Goal: Information Seeking & Learning: Learn about a topic

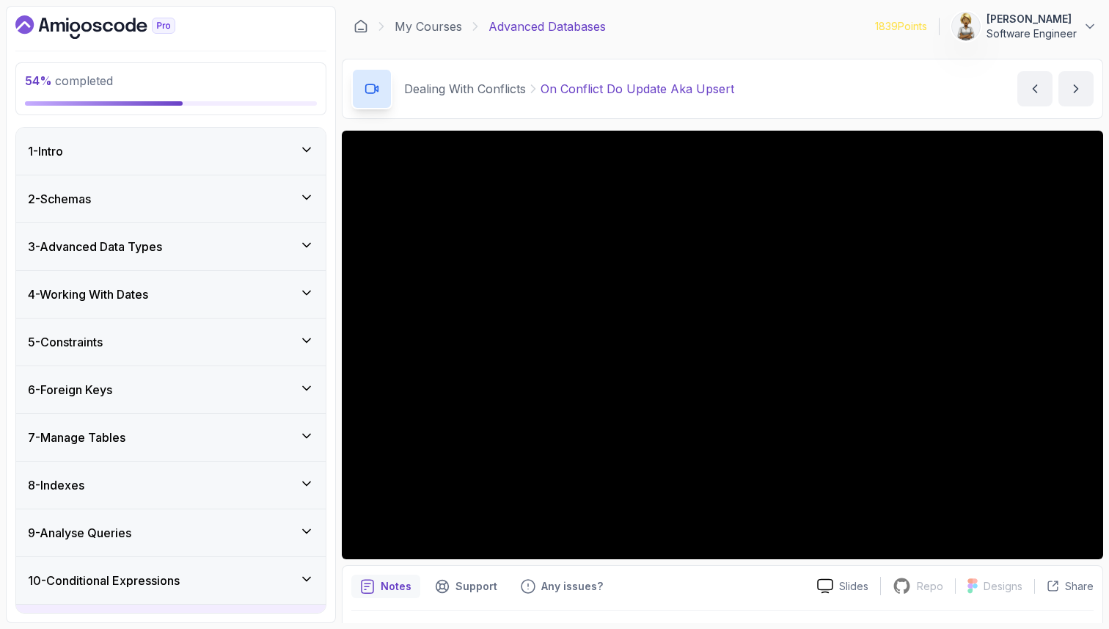
scroll to position [38, 0]
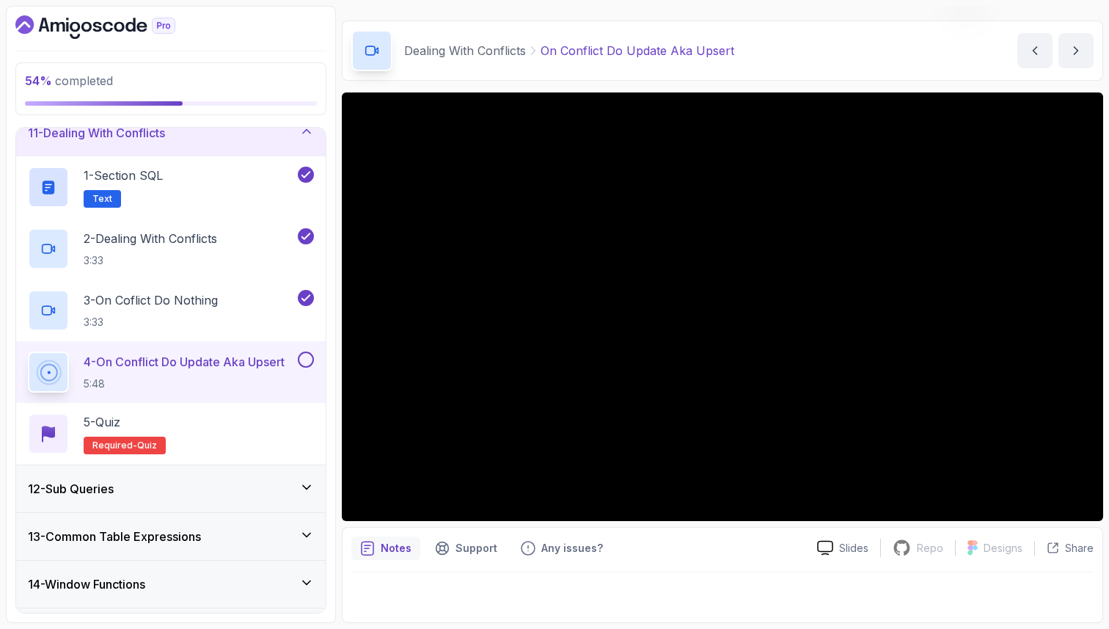
click at [424, 594] on div at bounding box center [722, 592] width 743 height 41
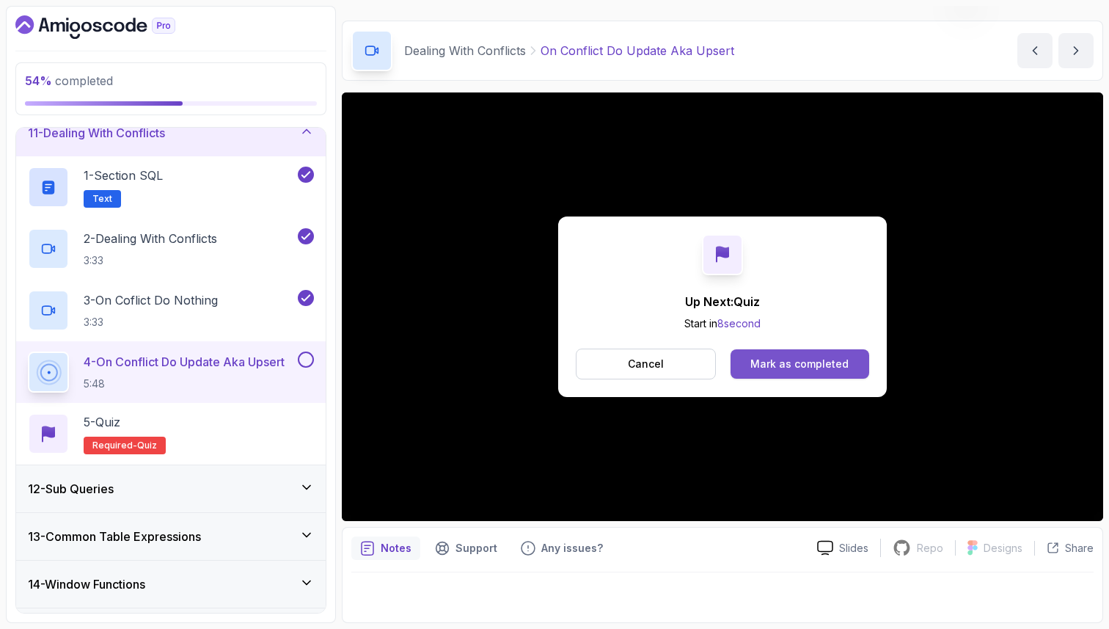
click at [835, 373] on button "Mark as completed" at bounding box center [800, 363] width 139 height 29
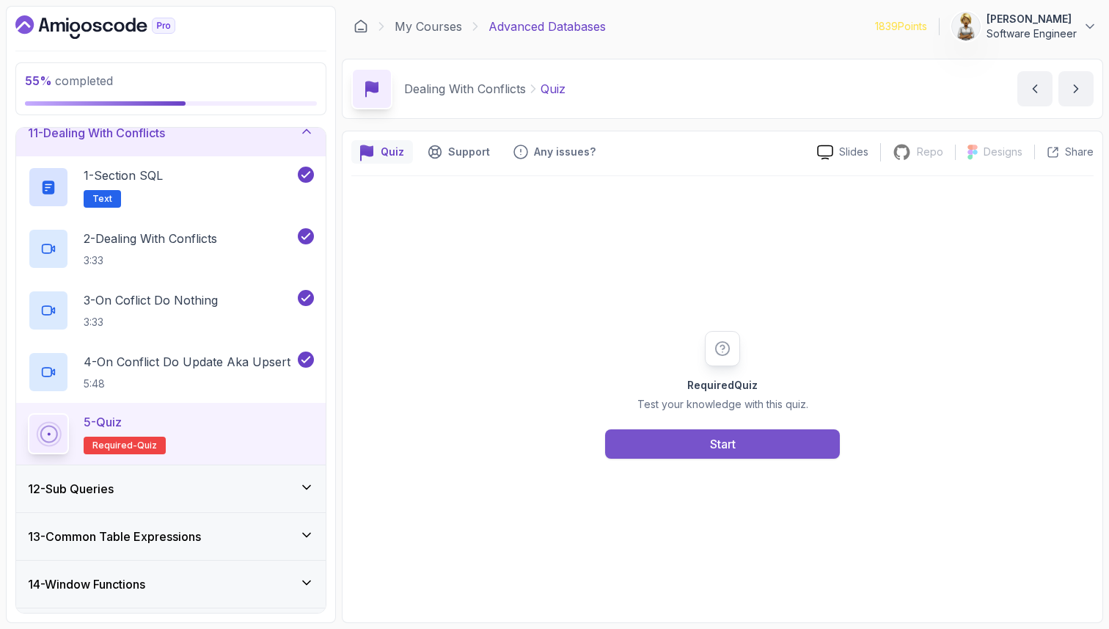
click at [748, 440] on button "Start" at bounding box center [722, 443] width 235 height 29
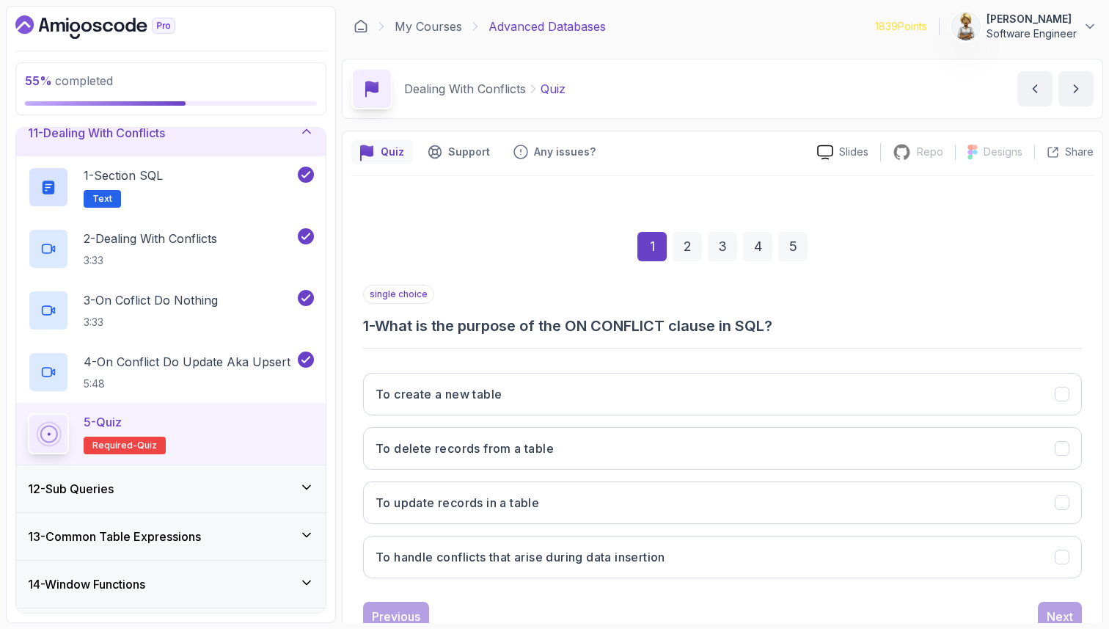
click at [897, 280] on div "1 2 3 4 5" at bounding box center [722, 246] width 719 height 76
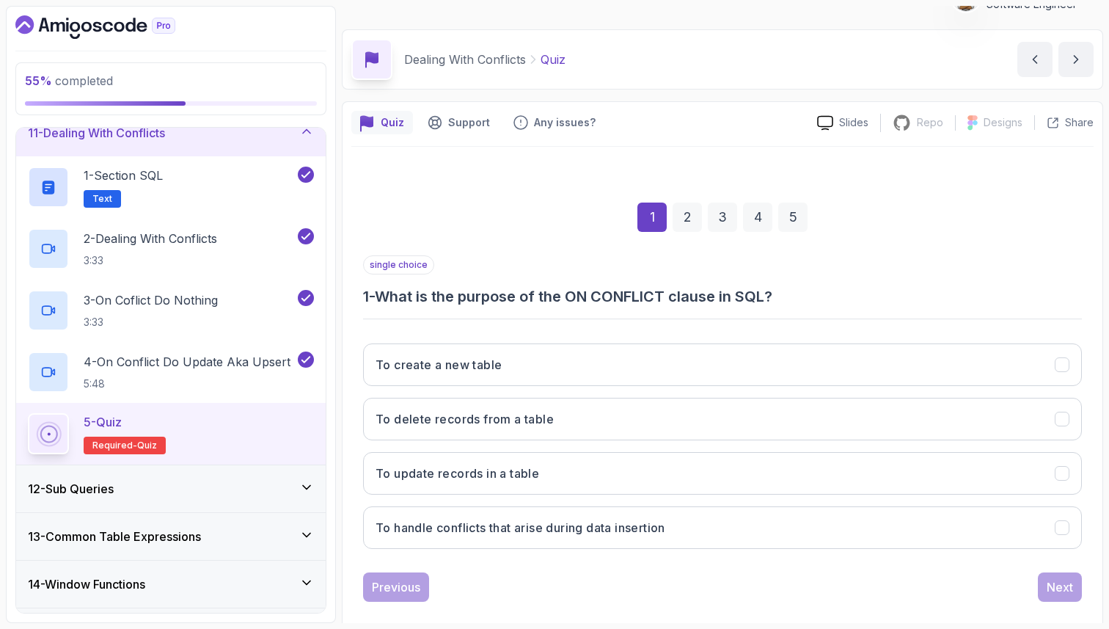
scroll to position [50, 0]
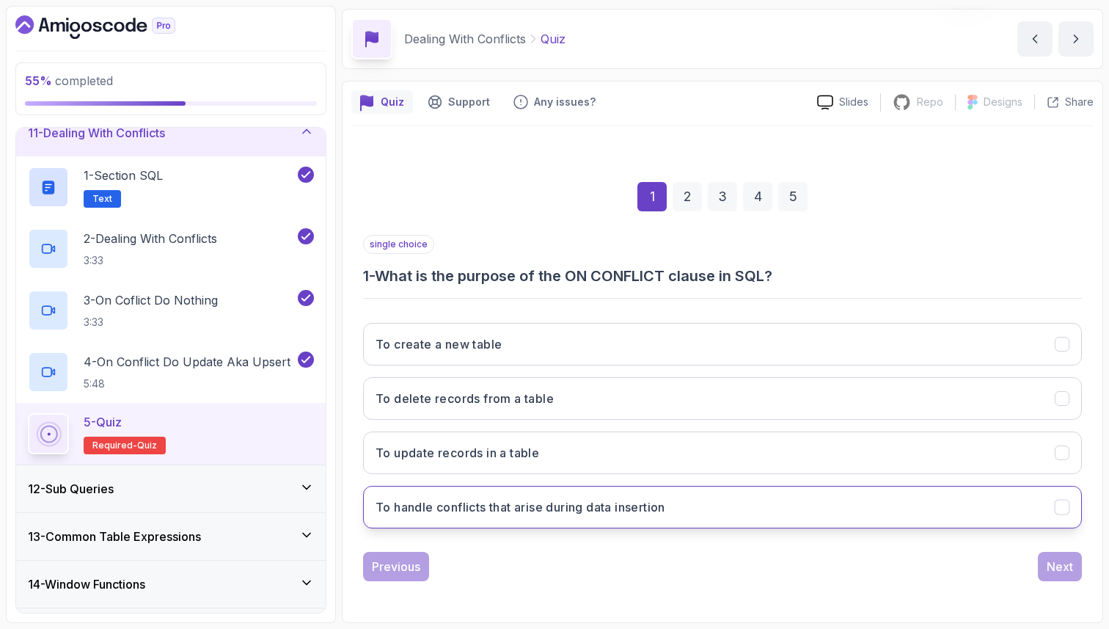
click at [434, 506] on h3 "To handle conflicts that arise during data insertion" at bounding box center [521, 507] width 290 height 18
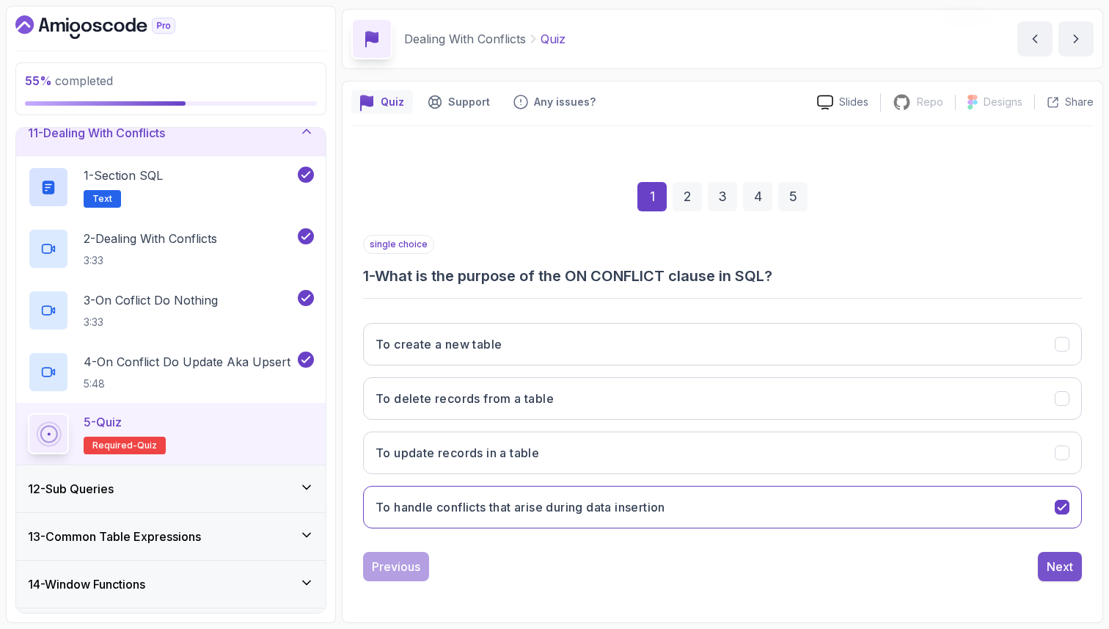
click at [1062, 564] on div "Next" at bounding box center [1060, 567] width 26 height 18
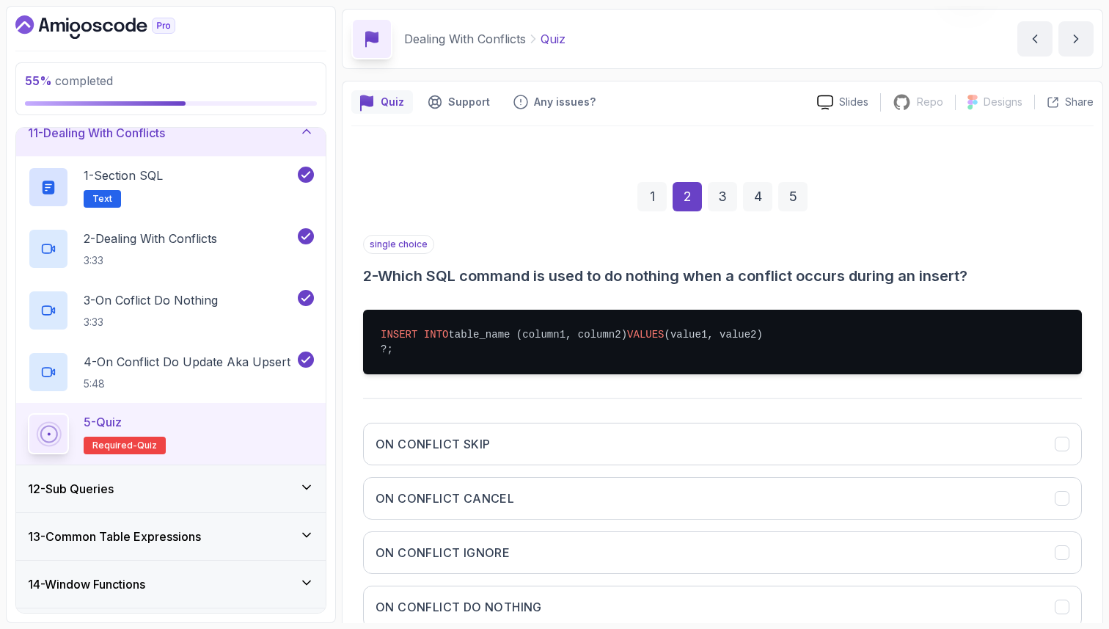
click at [1097, 292] on div "Quiz Support Any issues? Slides Repo Repository not available Designs Design no…" at bounding box center [723, 402] width 762 height 642
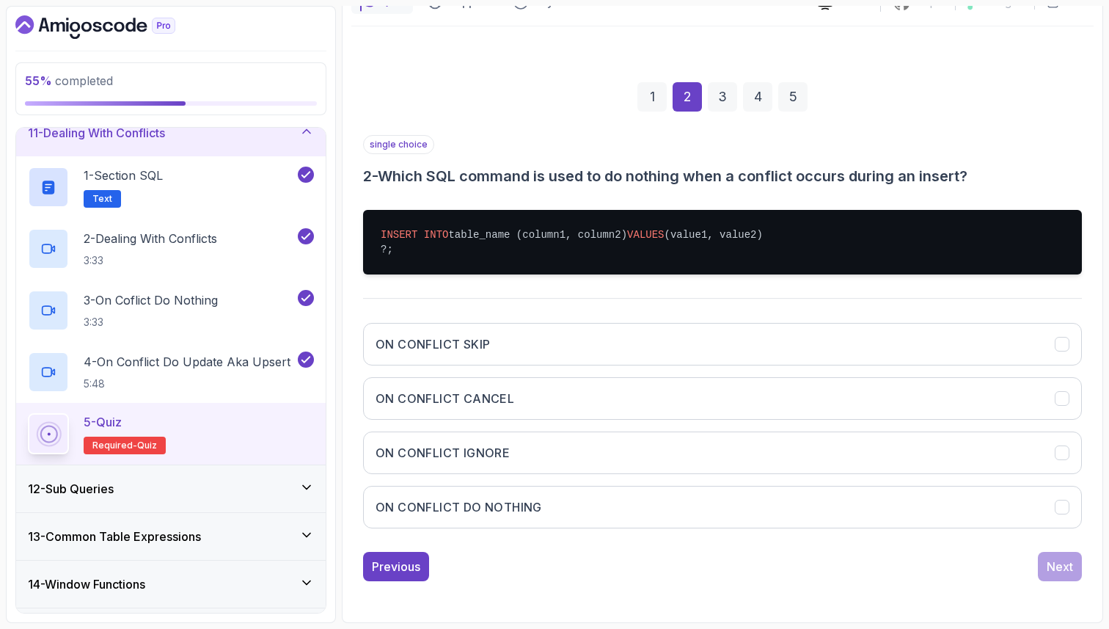
scroll to position [164, 0]
click at [486, 523] on button "ON CONFLICT DO NOTHING" at bounding box center [722, 507] width 719 height 43
click at [1062, 568] on div "Next" at bounding box center [1060, 567] width 26 height 18
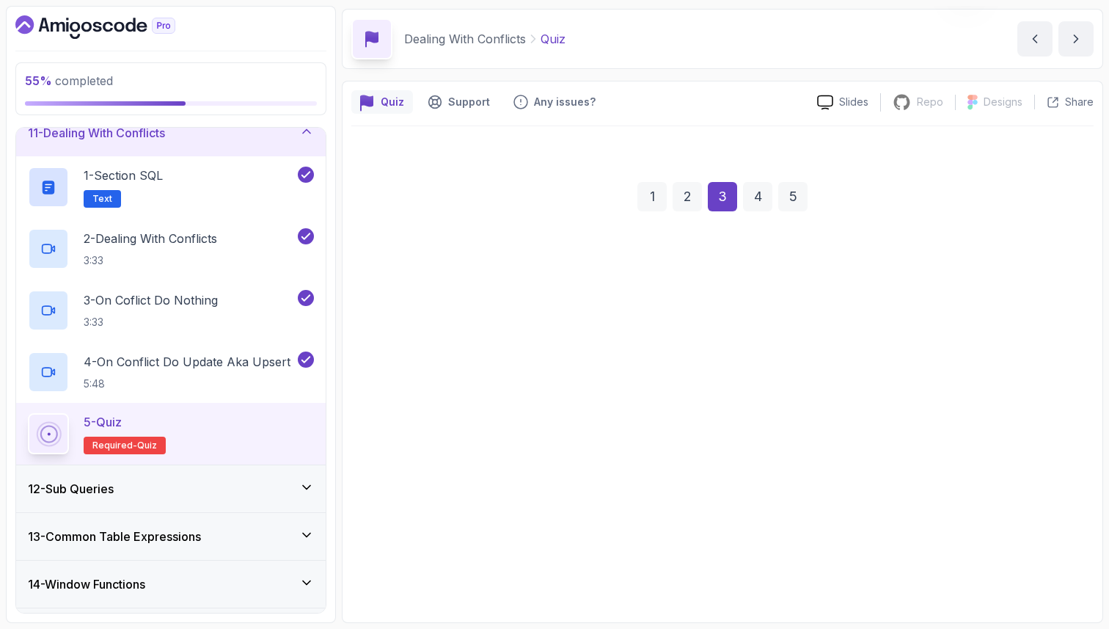
scroll to position [50, 0]
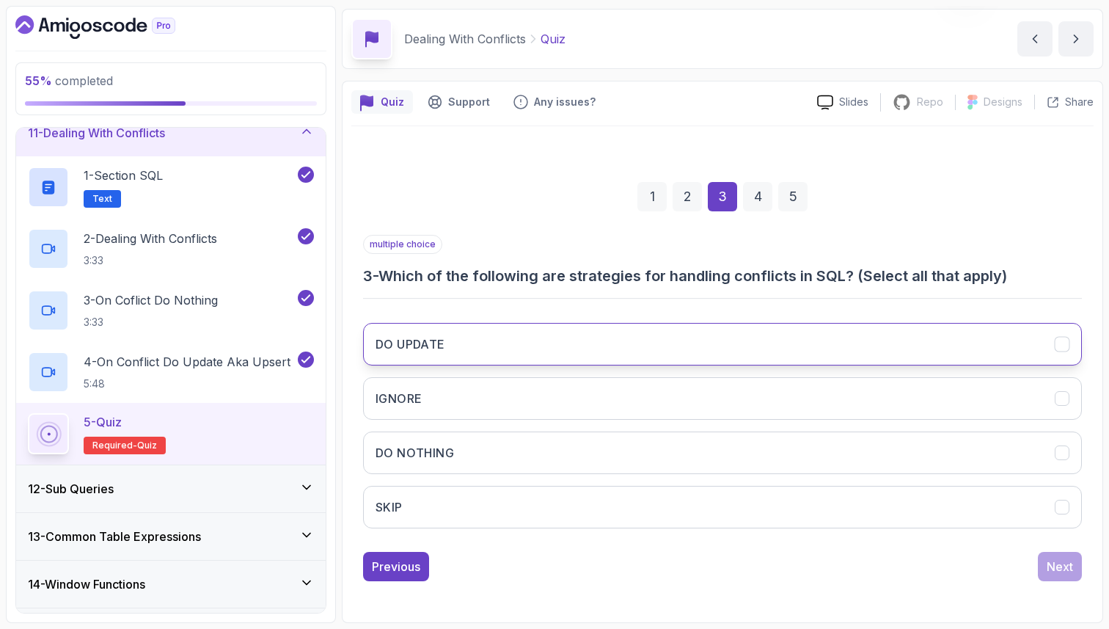
click at [807, 339] on button "DO UPDATE" at bounding box center [722, 344] width 719 height 43
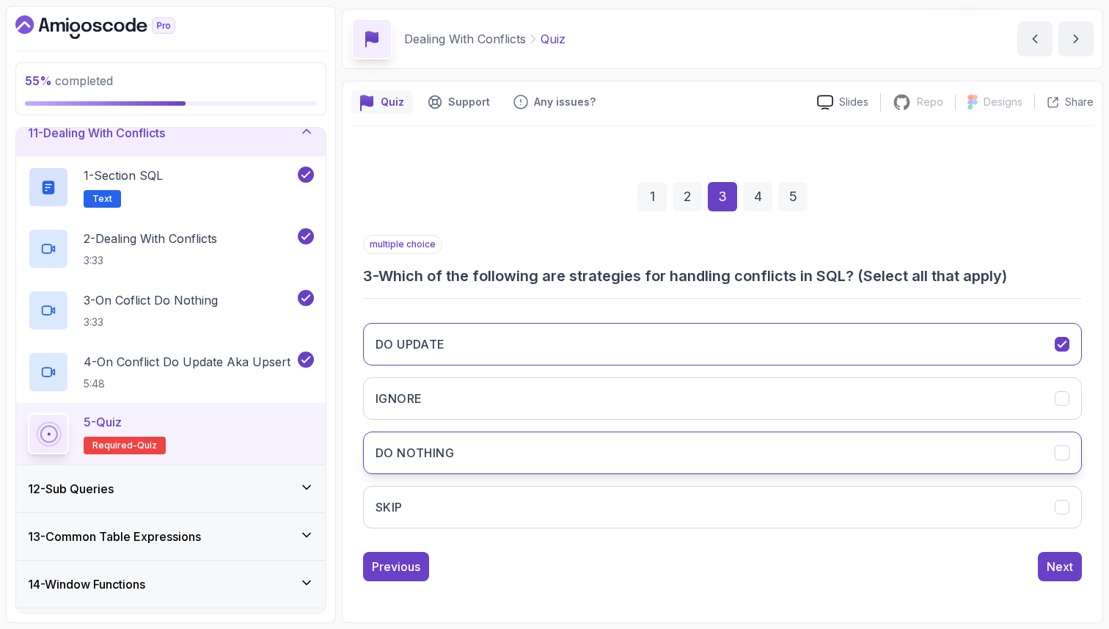
click at [796, 436] on button "DO NOTHING" at bounding box center [722, 452] width 719 height 43
click at [1075, 568] on button "Next" at bounding box center [1060, 566] width 44 height 29
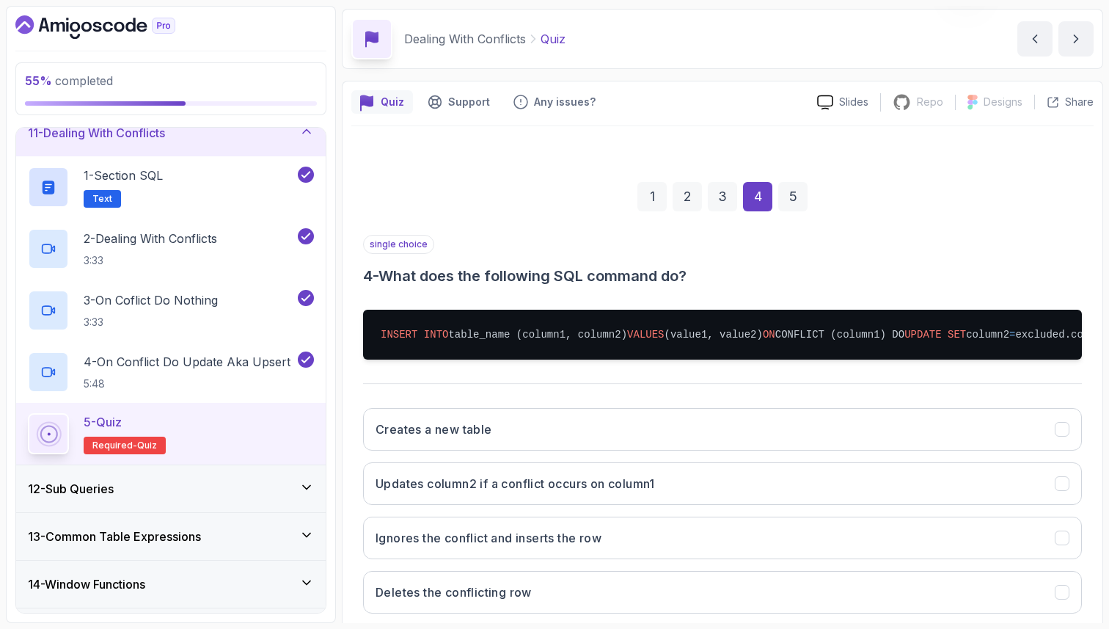
click at [597, 420] on div "single choice 4 - What does the following SQL command do? INSERT INTO table_nam…" at bounding box center [722, 430] width 719 height 390
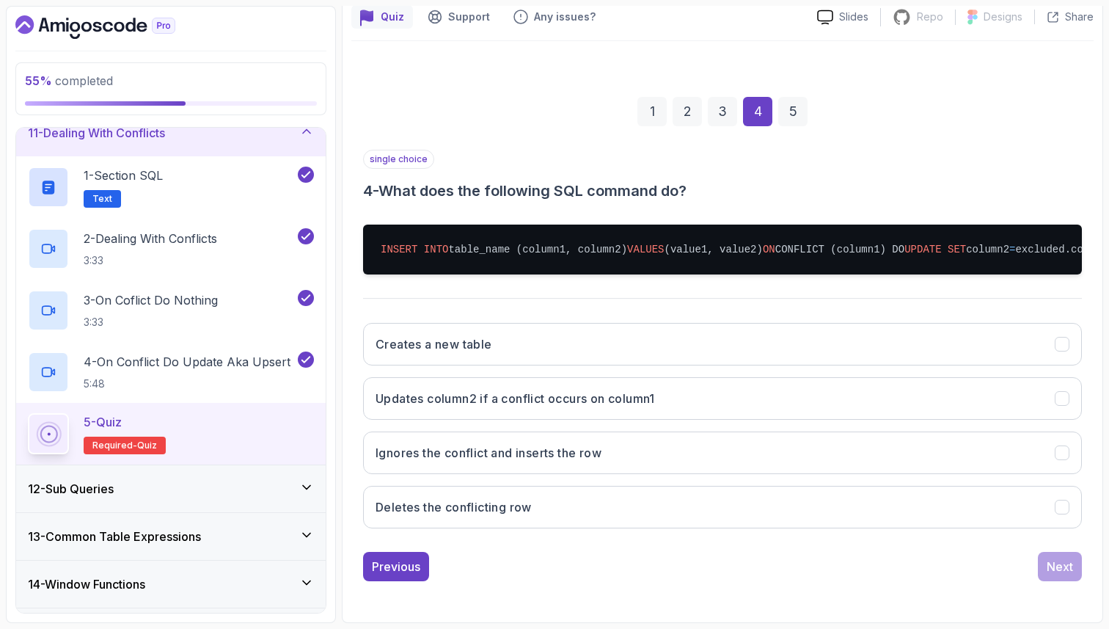
scroll to position [164, 0]
click at [451, 406] on h3 "Updates column2 if a conflict occurs on column1" at bounding box center [516, 399] width 280 height 18
click at [1072, 562] on div "Next" at bounding box center [1060, 567] width 26 height 18
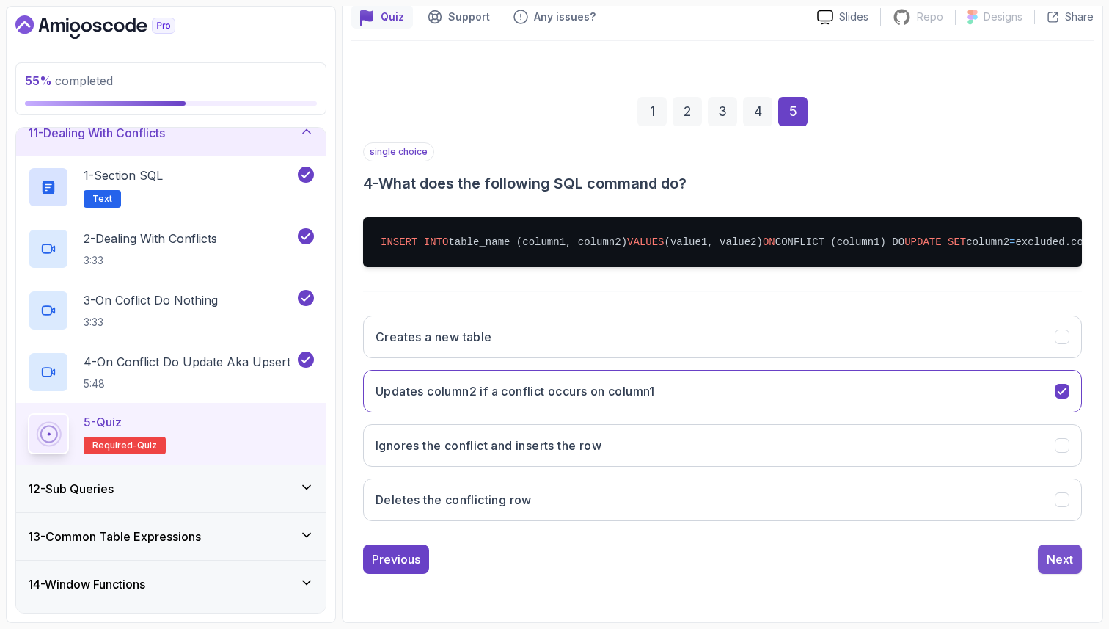
scroll to position [50, 0]
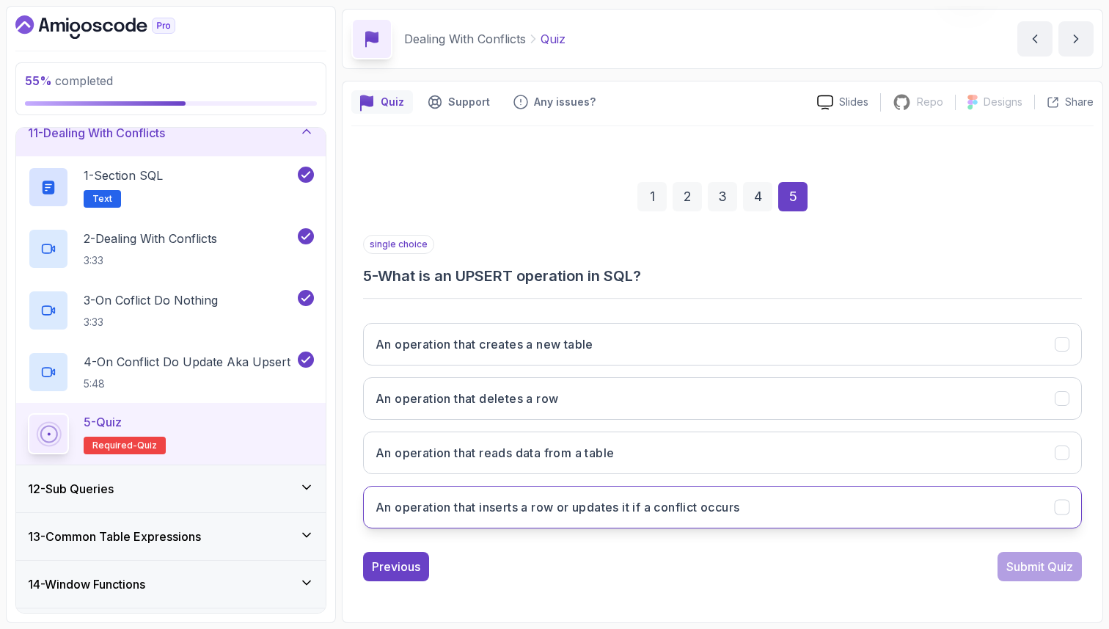
click at [1040, 510] on button "An operation that inserts a row or updates it if a conflict occurs" at bounding box center [722, 507] width 719 height 43
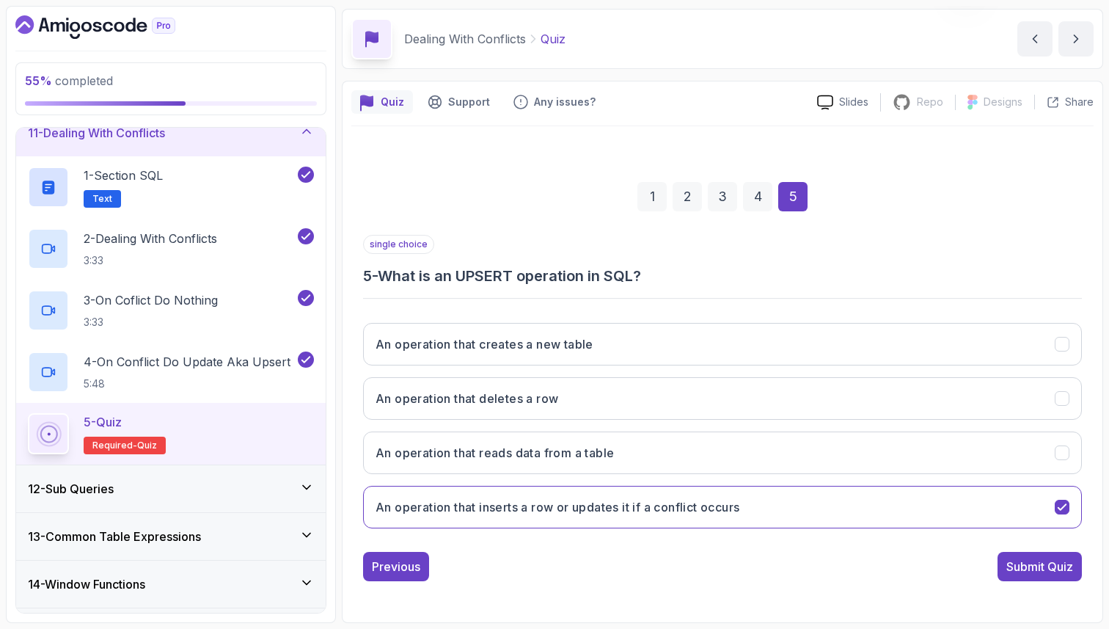
click at [1057, 567] on div "Submit Quiz" at bounding box center [1040, 567] width 67 height 18
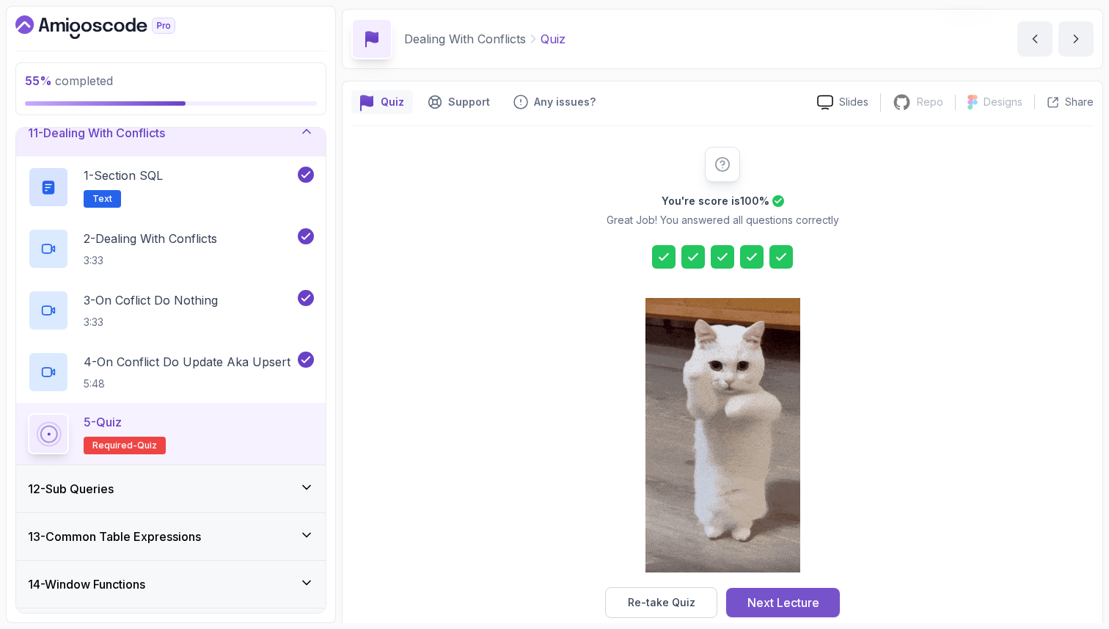
click at [768, 609] on div "Next Lecture" at bounding box center [784, 603] width 72 height 18
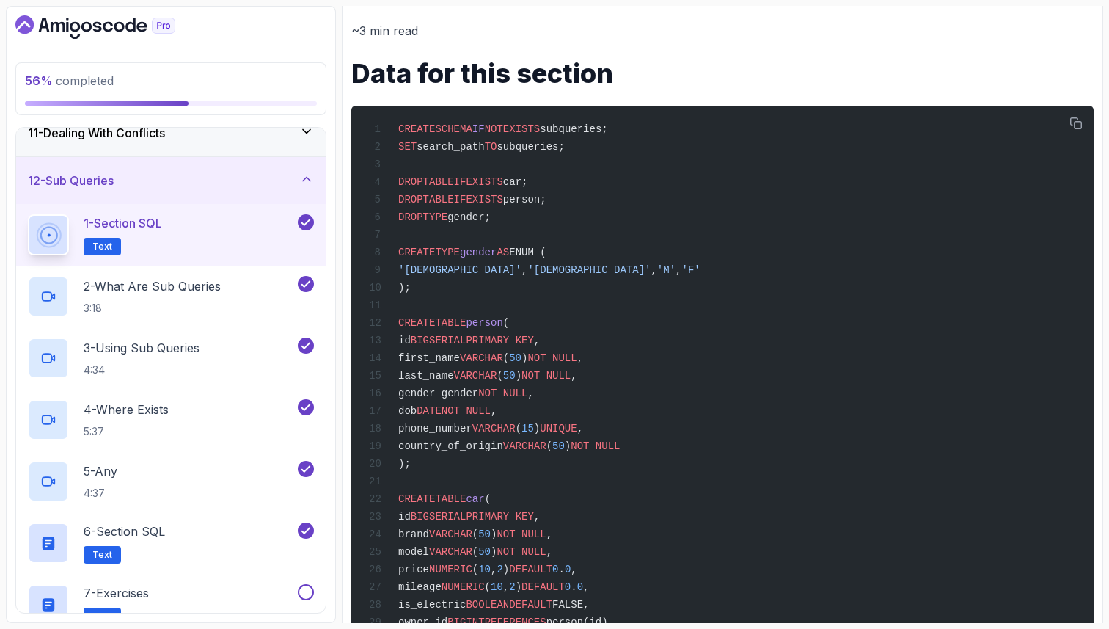
scroll to position [205, 0]
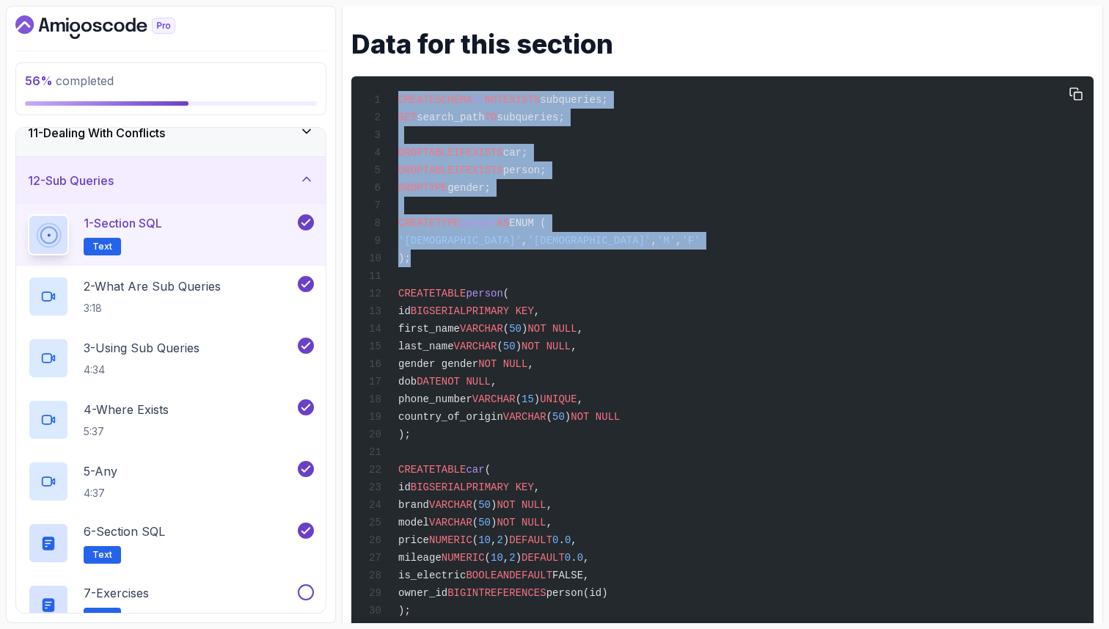
drag, startPoint x: 426, startPoint y: 269, endPoint x: 390, endPoint y: 107, distance: 166.1
copy code "CREATE SCHEMA IF NOT EXISTS subqueries; SET search_path TO subqueries; DROP TAB…"
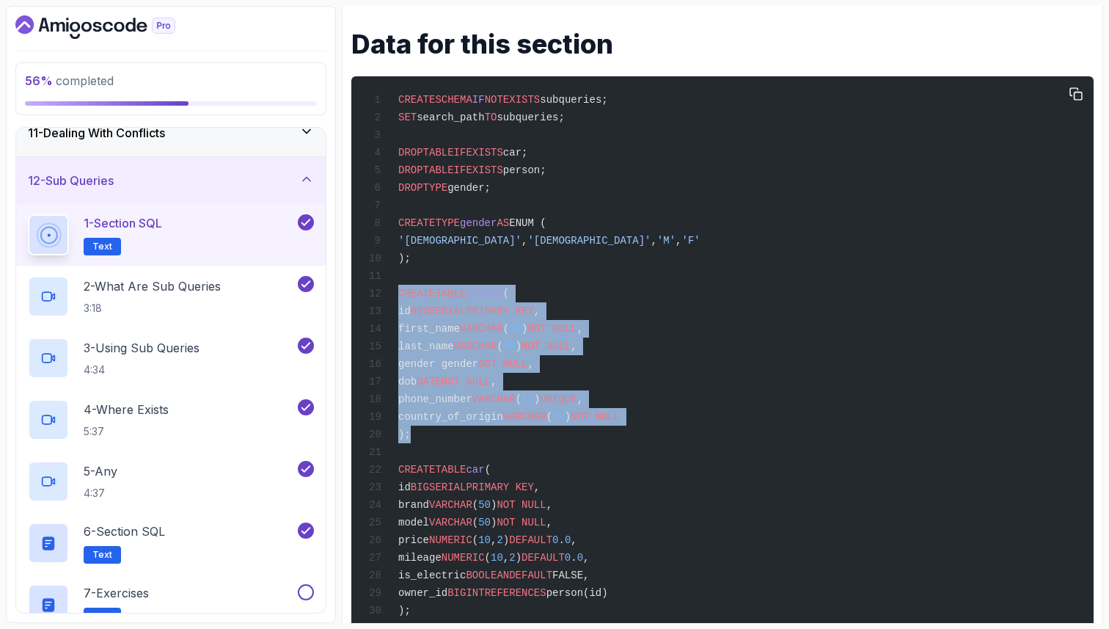
drag, startPoint x: 401, startPoint y: 304, endPoint x: 420, endPoint y: 452, distance: 149.5
copy code "CREATE TABLE person ( id BIGSERIAL PRIMARY KEY , first_name VARCHAR ( 50 ) NOT …"
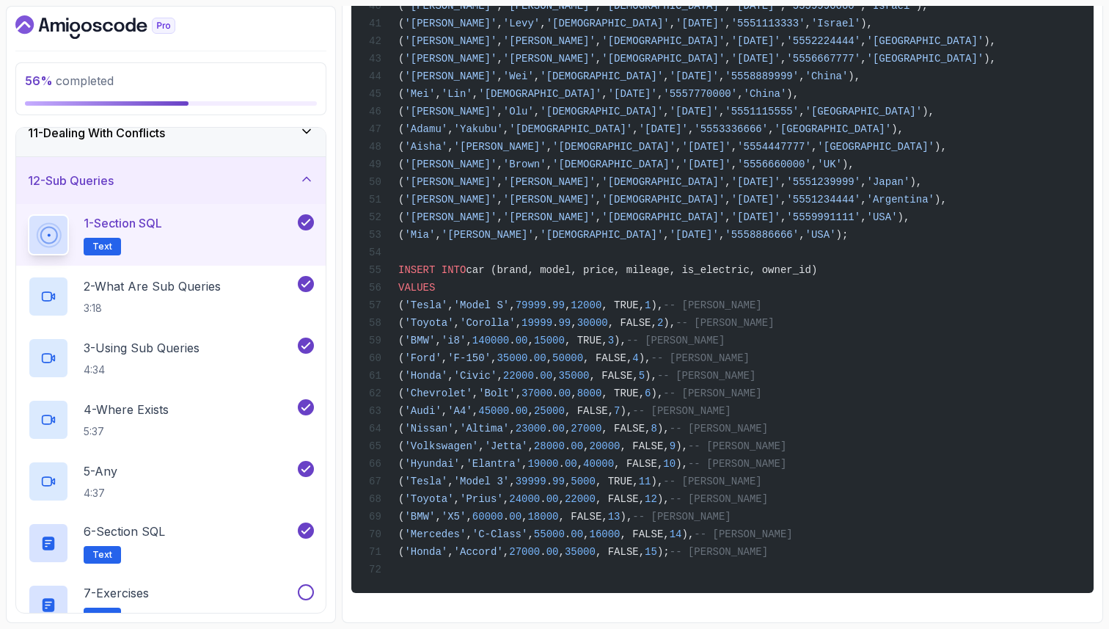
scroll to position [1039, 0]
drag, startPoint x: 399, startPoint y: 487, endPoint x: 466, endPoint y: 566, distance: 103.6
copy code "CREATE TABLE car ( id BIGSERIAL PRIMARY KEY , brand VARCHAR ( 50 ) NOT NULL , m…"
click at [306, 533] on icon at bounding box center [305, 530] width 13 height 15
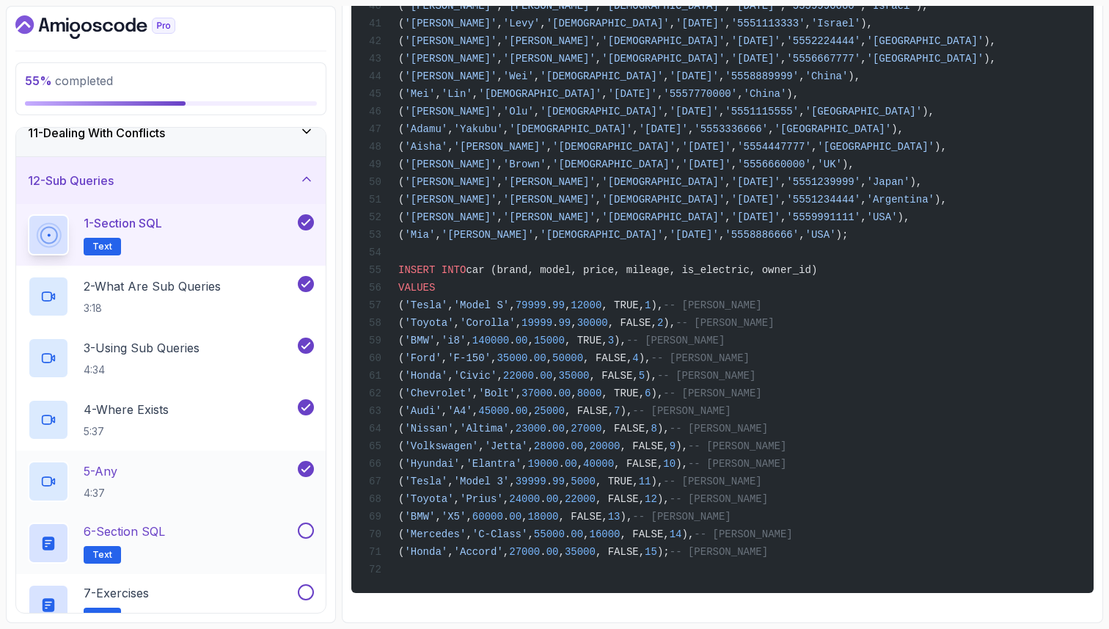
click at [308, 467] on icon at bounding box center [306, 470] width 8 height 6
click at [312, 405] on icon at bounding box center [305, 407] width 13 height 15
click at [309, 343] on icon at bounding box center [306, 346] width 8 height 6
click at [311, 281] on icon at bounding box center [305, 284] width 13 height 15
click at [269, 223] on div "1 - Section SQL Text" at bounding box center [161, 234] width 267 height 41
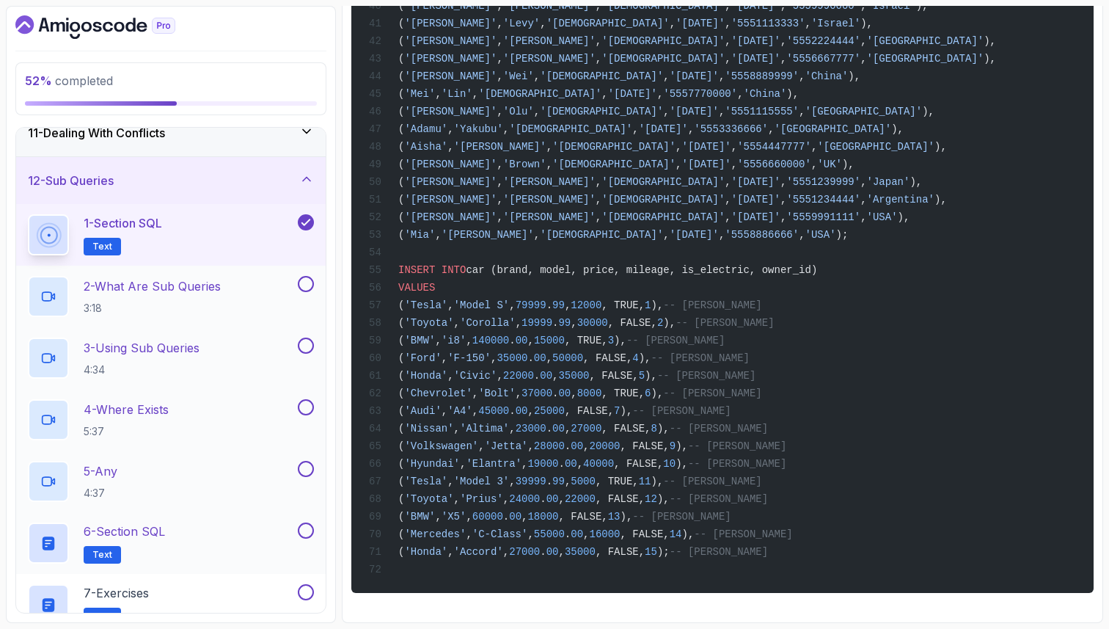
click at [303, 291] on button at bounding box center [306, 284] width 16 height 16
click at [311, 343] on button at bounding box center [306, 346] width 16 height 16
click at [307, 411] on button at bounding box center [306, 407] width 16 height 16
click at [306, 474] on button at bounding box center [306, 469] width 16 height 16
click at [310, 525] on button at bounding box center [306, 530] width 16 height 16
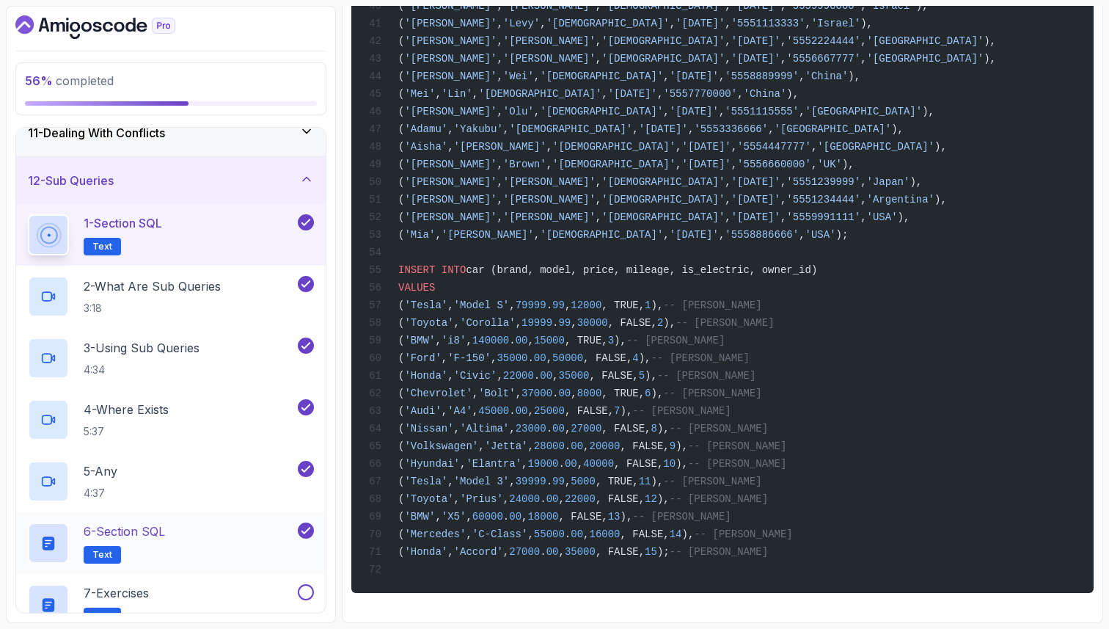
click at [266, 556] on div "6 - Section SQL Text" at bounding box center [161, 542] width 267 height 41
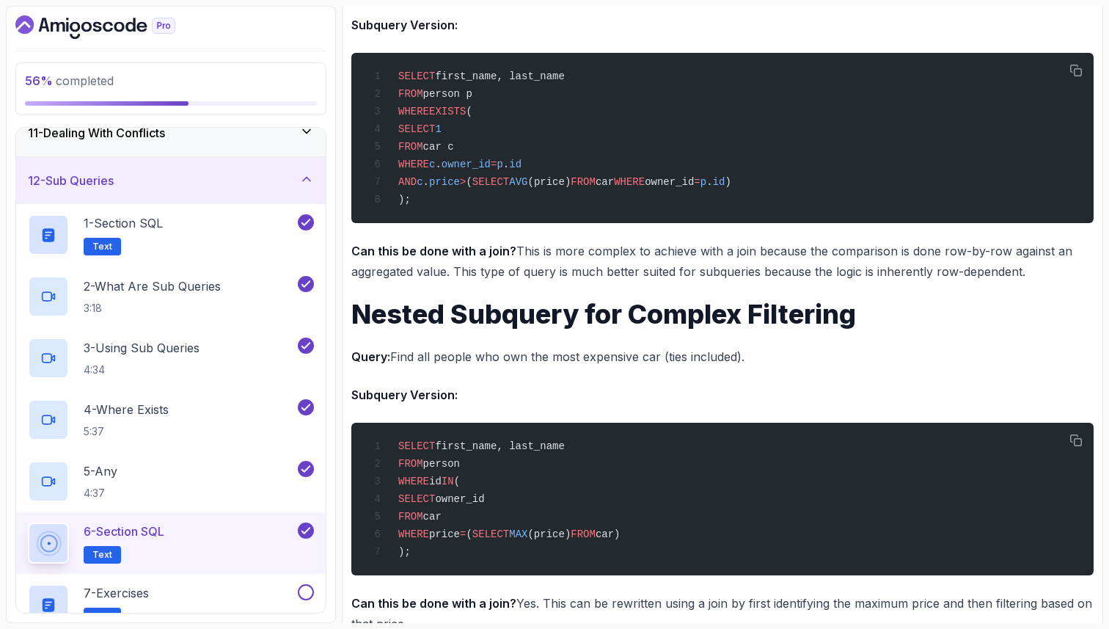
click at [309, 186] on icon at bounding box center [306, 179] width 15 height 15
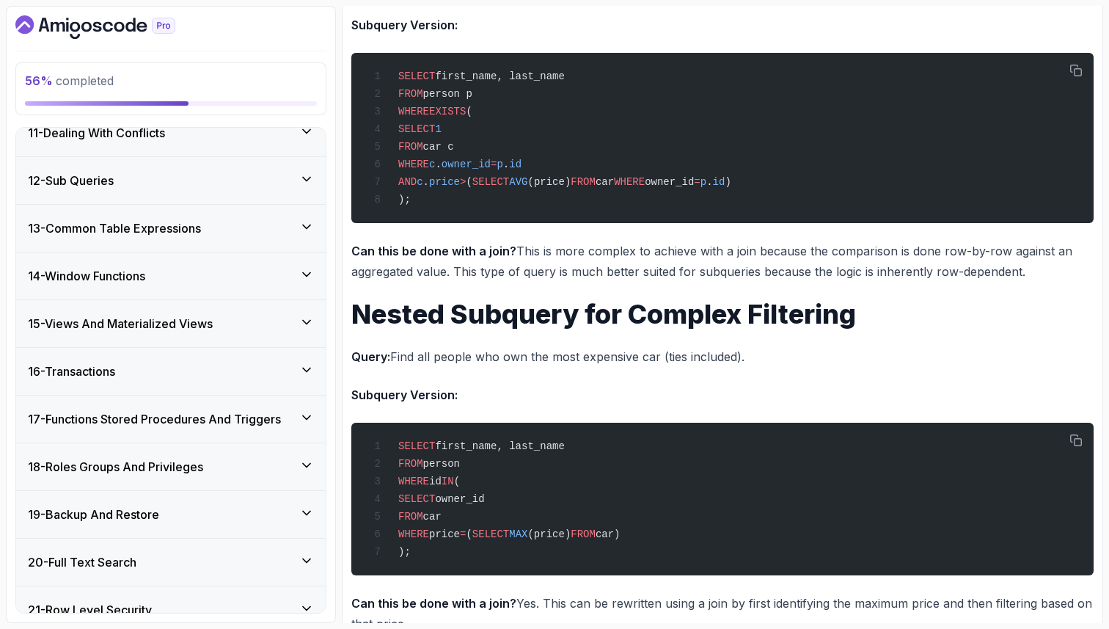
click at [310, 226] on icon at bounding box center [306, 226] width 15 height 15
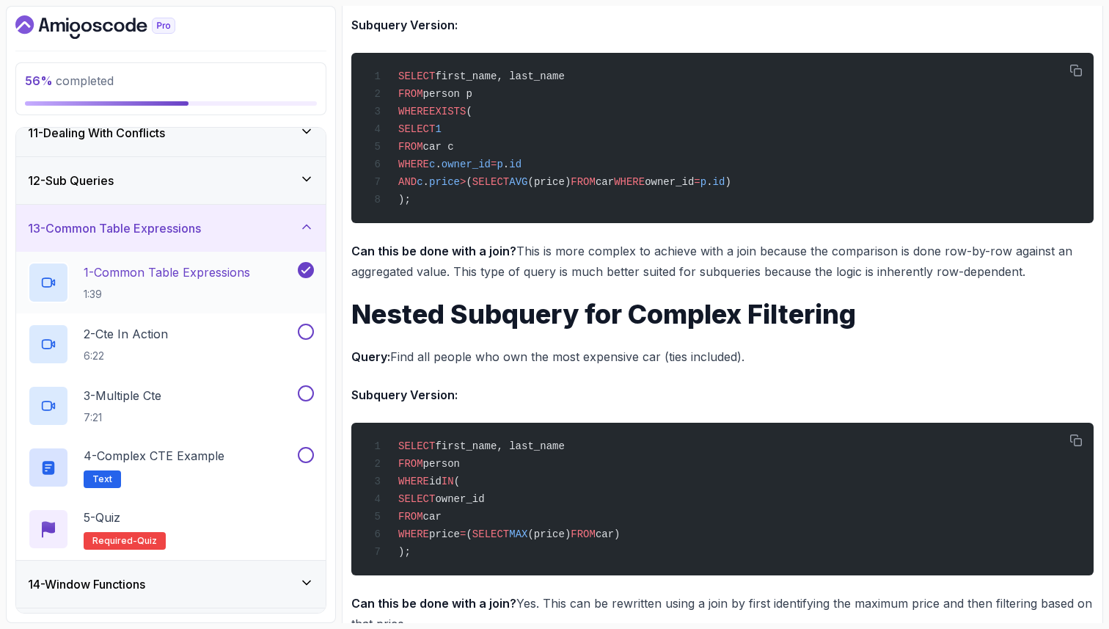
click at [231, 276] on p "1 - Common Table Expressions" at bounding box center [167, 272] width 167 height 18
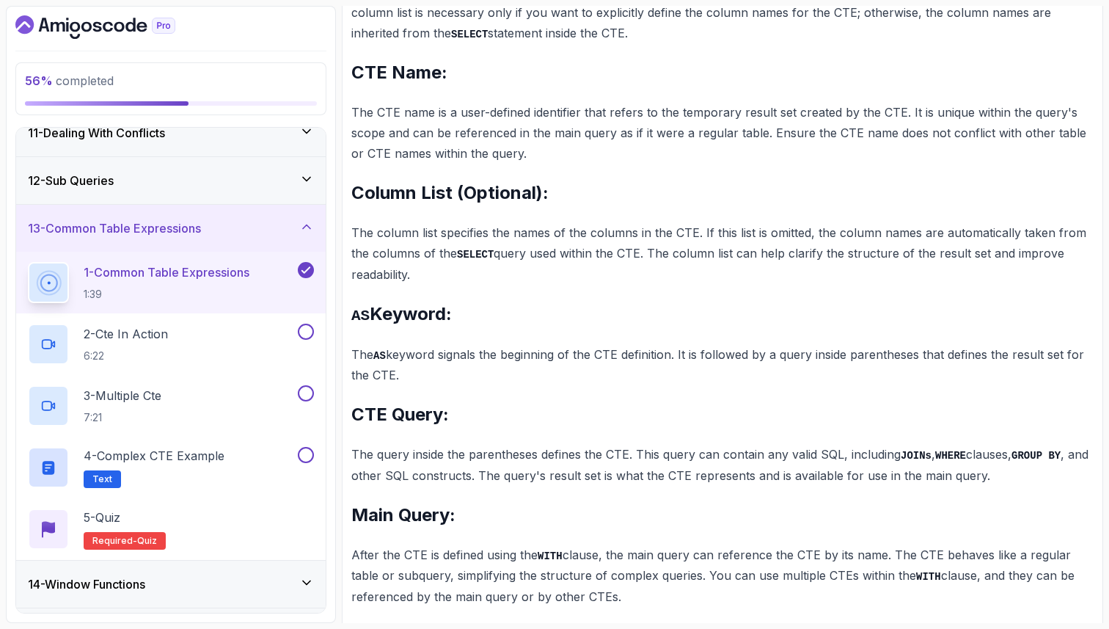
scroll to position [807, 0]
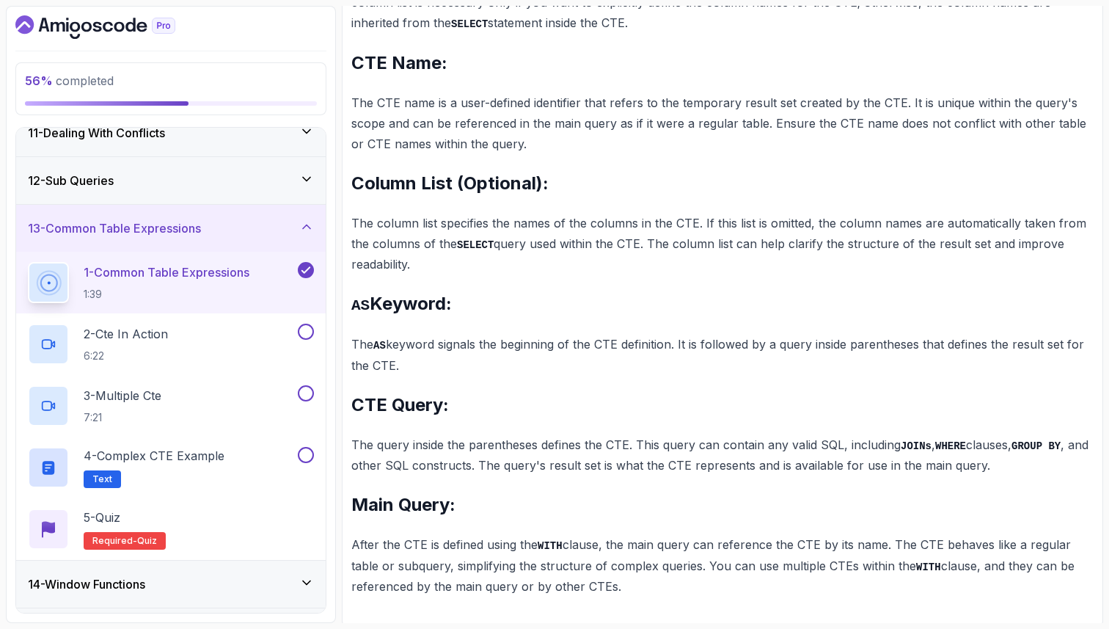
click at [306, 178] on icon at bounding box center [306, 179] width 15 height 15
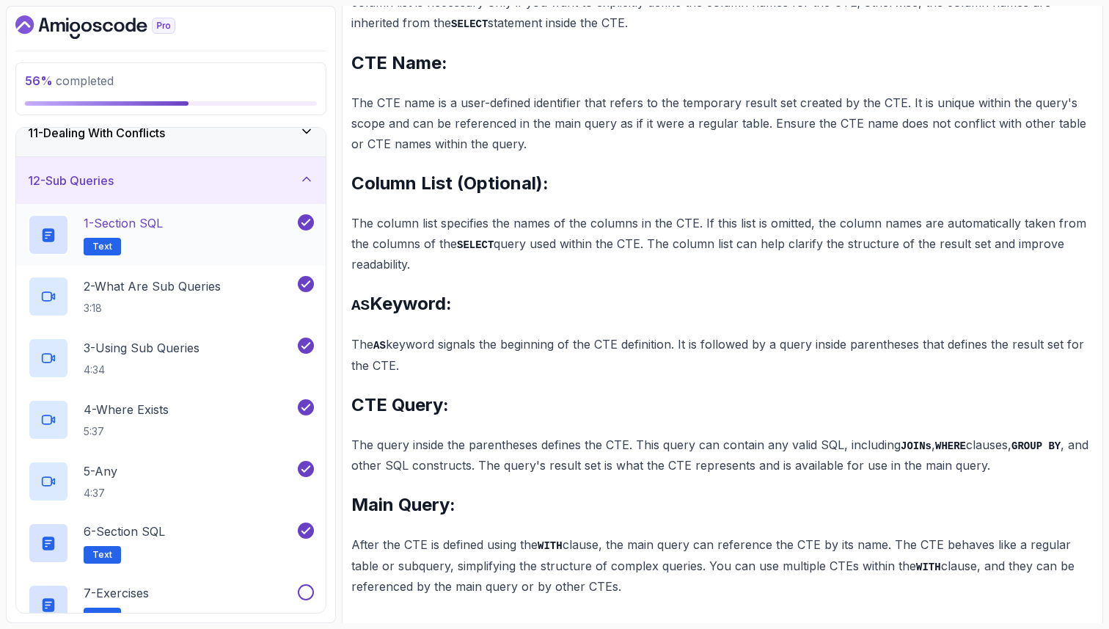
click at [226, 231] on div "1 - Section SQL Text" at bounding box center [161, 234] width 267 height 41
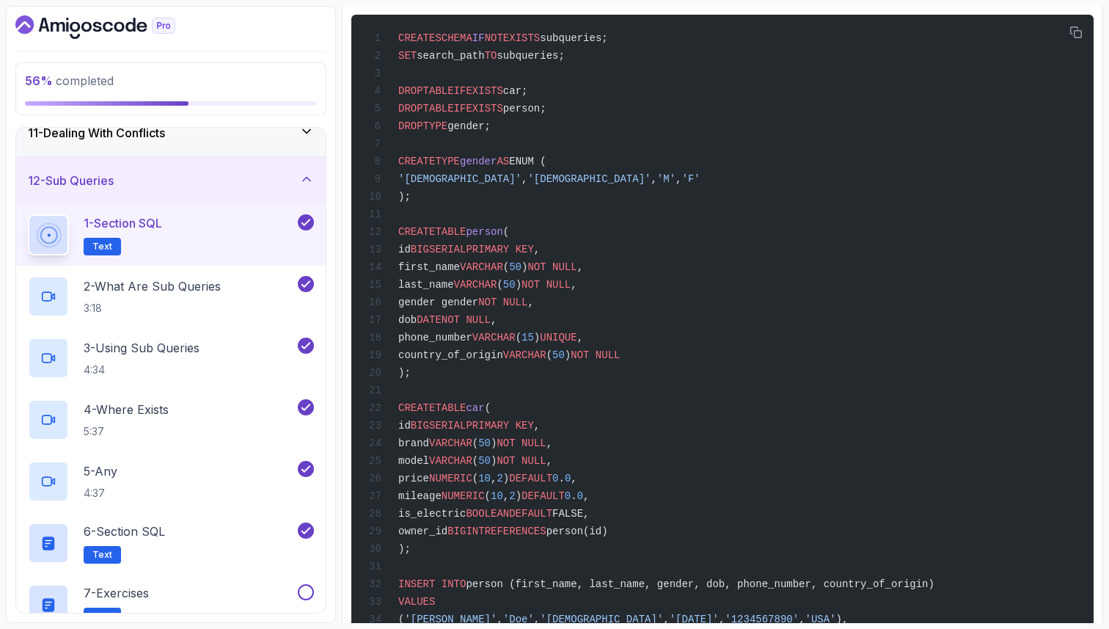
scroll to position [379, 0]
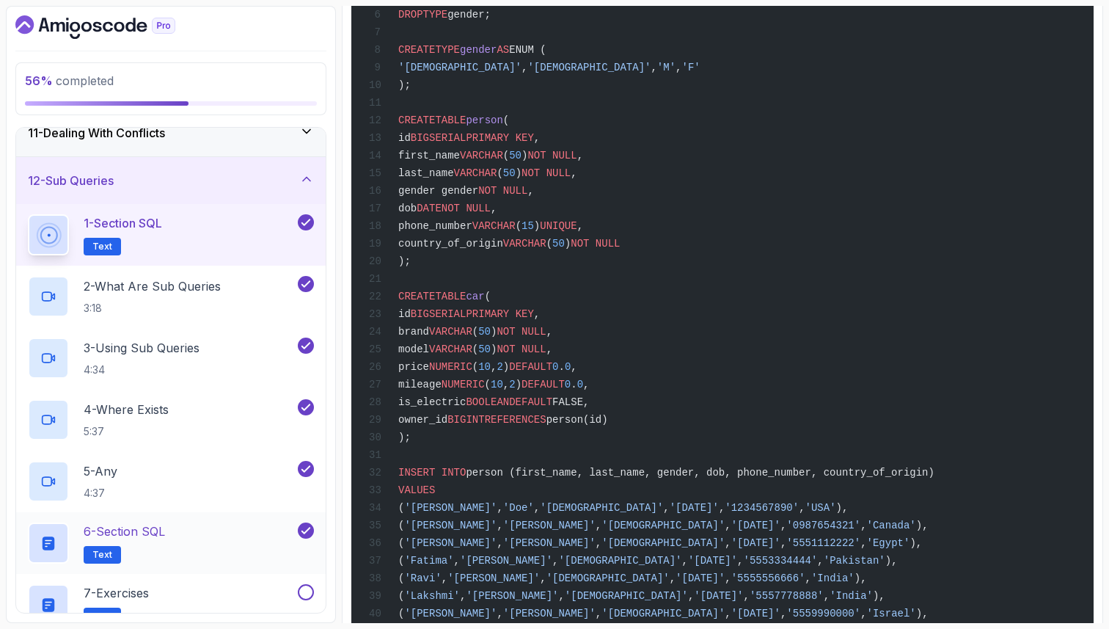
click at [178, 541] on div "6 - Section SQL Text" at bounding box center [161, 542] width 267 height 41
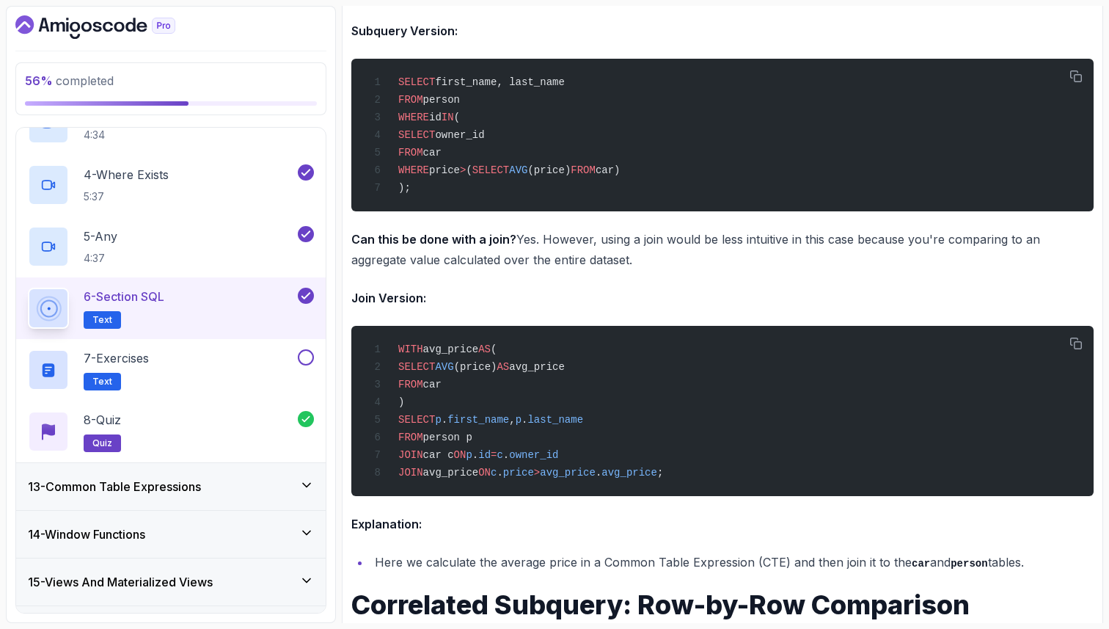
scroll to position [759, 0]
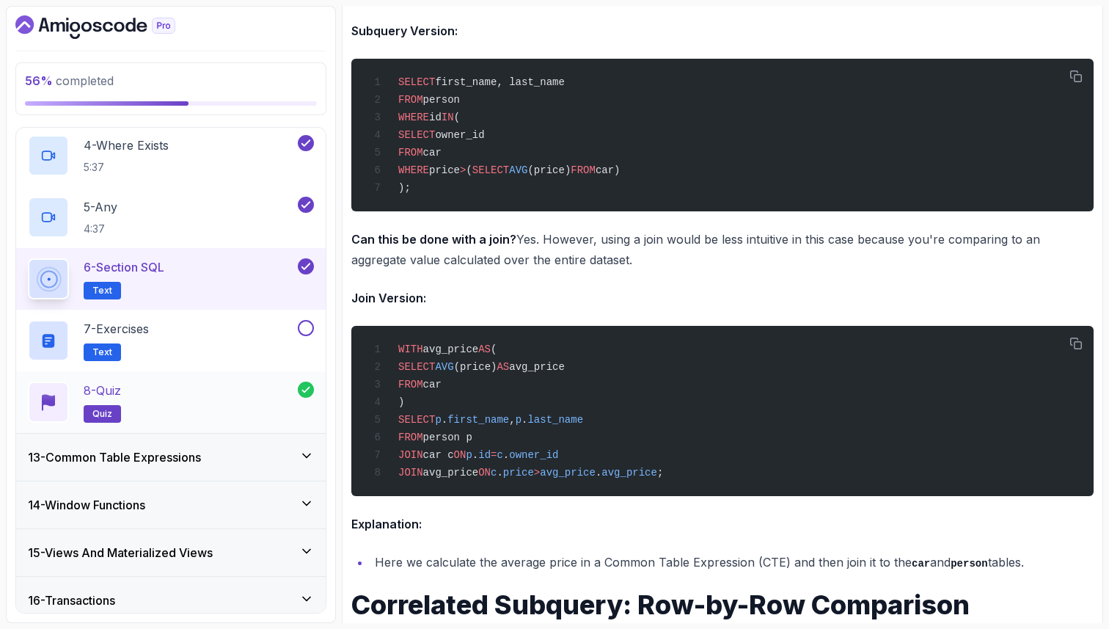
click at [205, 403] on div "8 - Quiz quiz" at bounding box center [163, 402] width 270 height 41
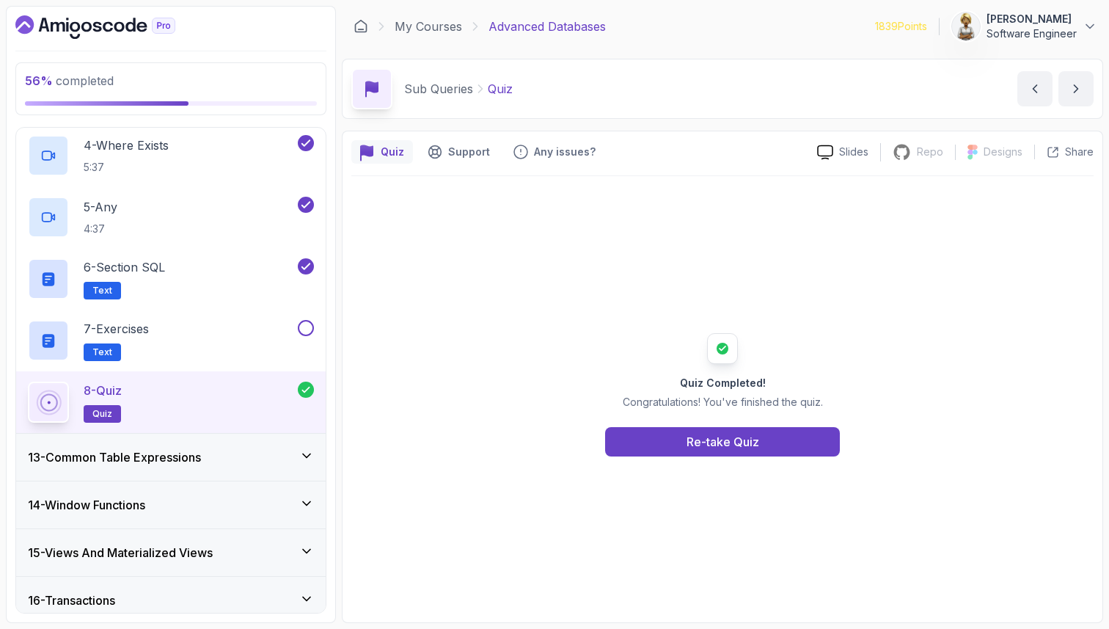
click at [213, 462] on div "13 - Common Table Expressions" at bounding box center [171, 457] width 286 height 18
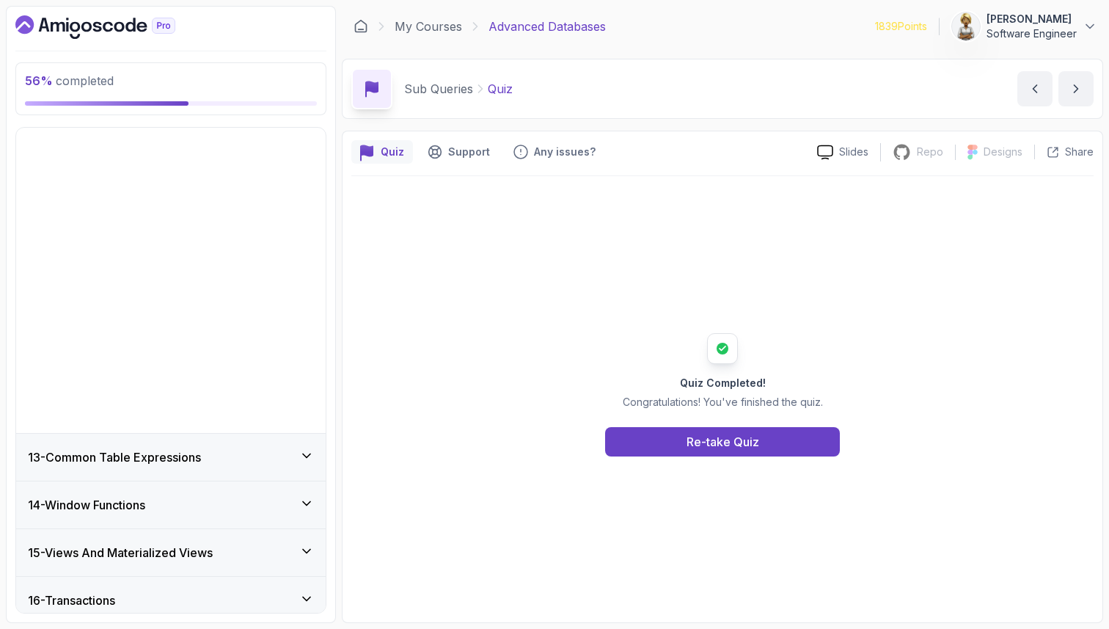
scroll to position [564, 0]
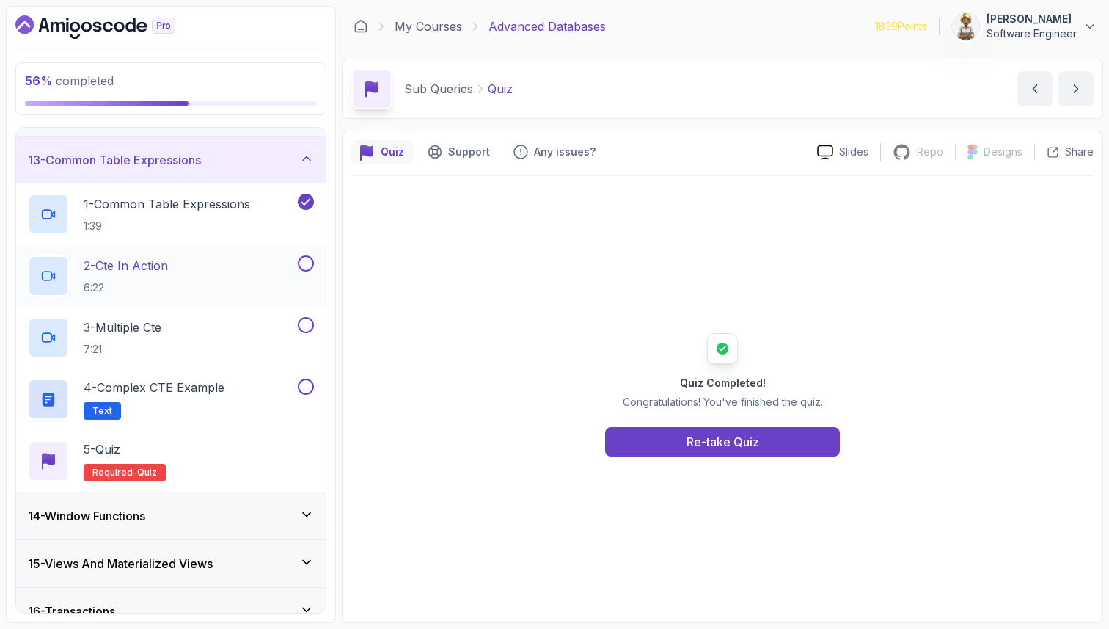
click at [309, 260] on button at bounding box center [306, 263] width 16 height 16
click at [309, 327] on button at bounding box center [306, 325] width 16 height 16
click at [310, 387] on button at bounding box center [306, 387] width 16 height 16
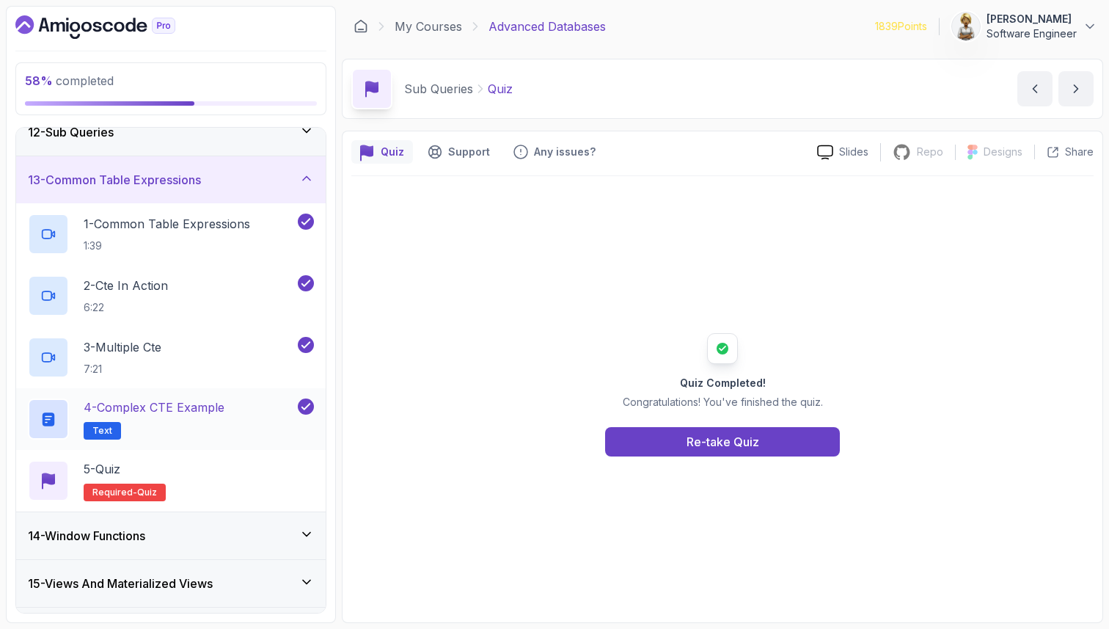
scroll to position [534, 0]
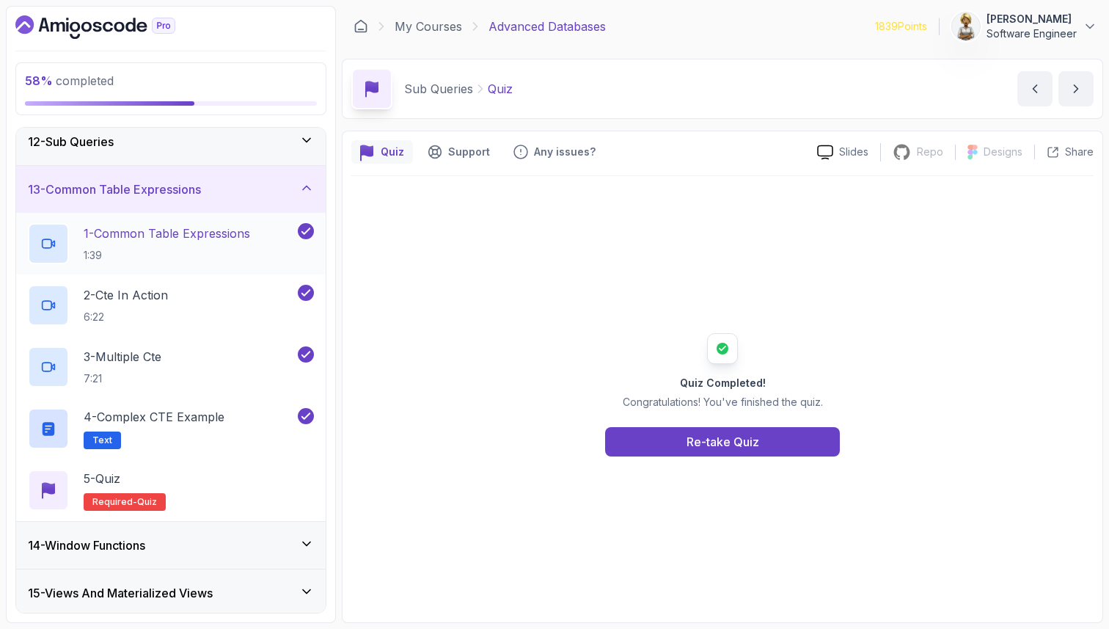
click at [225, 236] on p "1 - Common Table Expressions" at bounding box center [167, 234] width 167 height 18
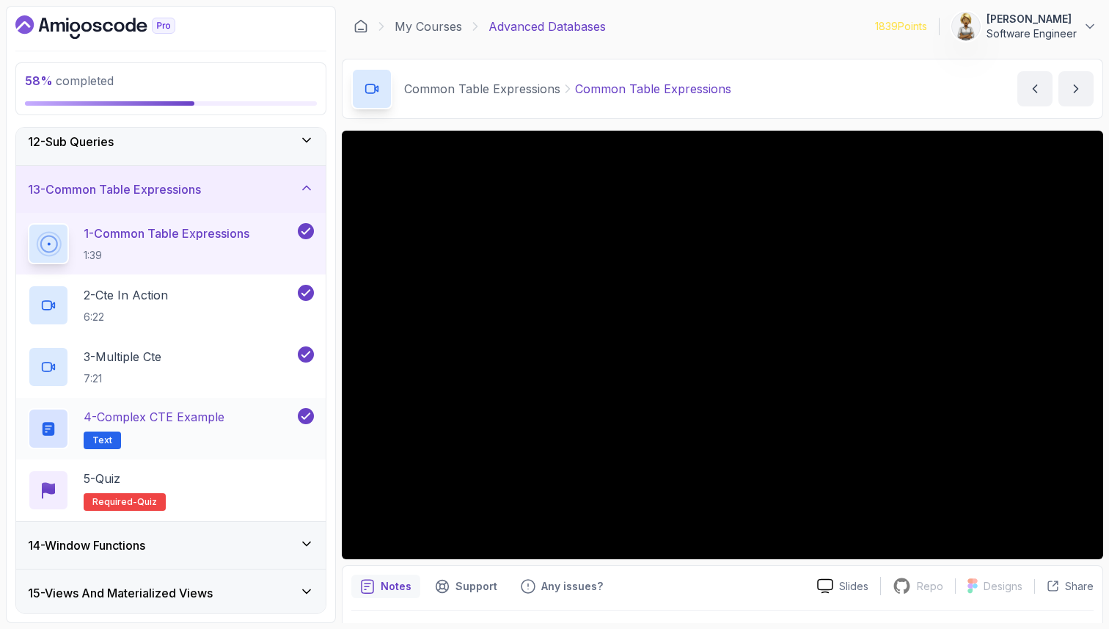
click at [151, 422] on p "4 - Complex CTE Example" at bounding box center [154, 417] width 141 height 18
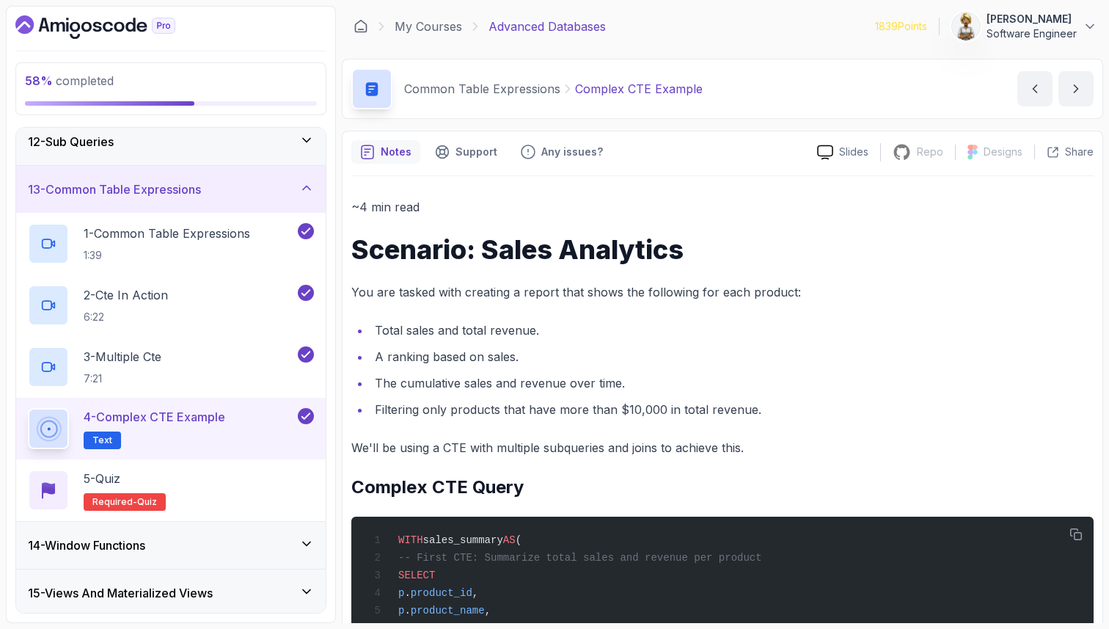
click at [511, 361] on li "A ranking based on sales." at bounding box center [732, 356] width 723 height 21
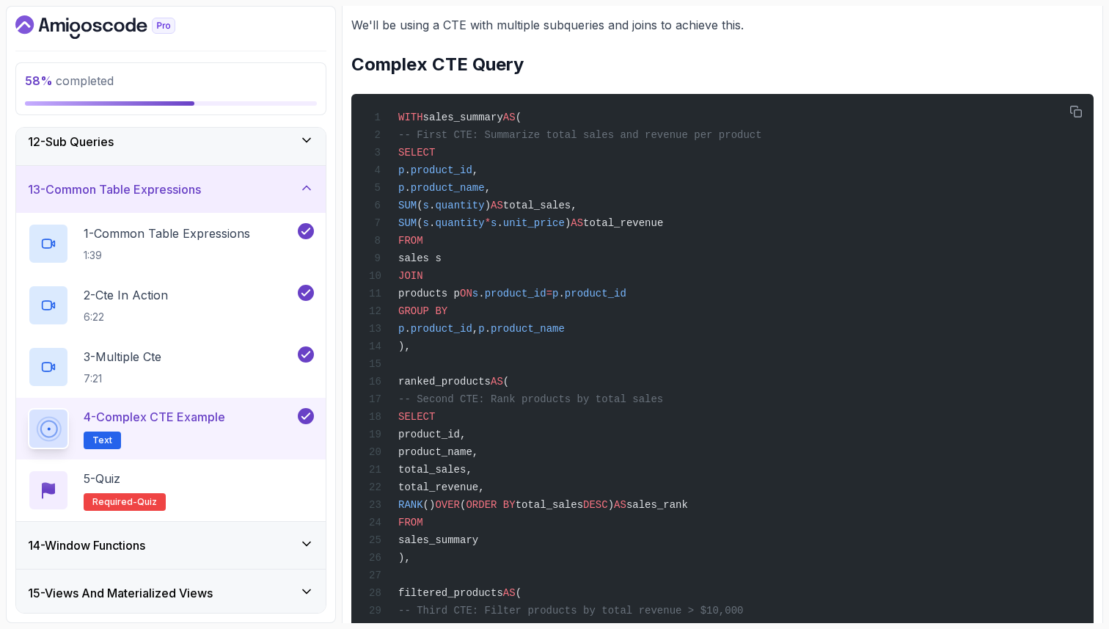
scroll to position [440, 0]
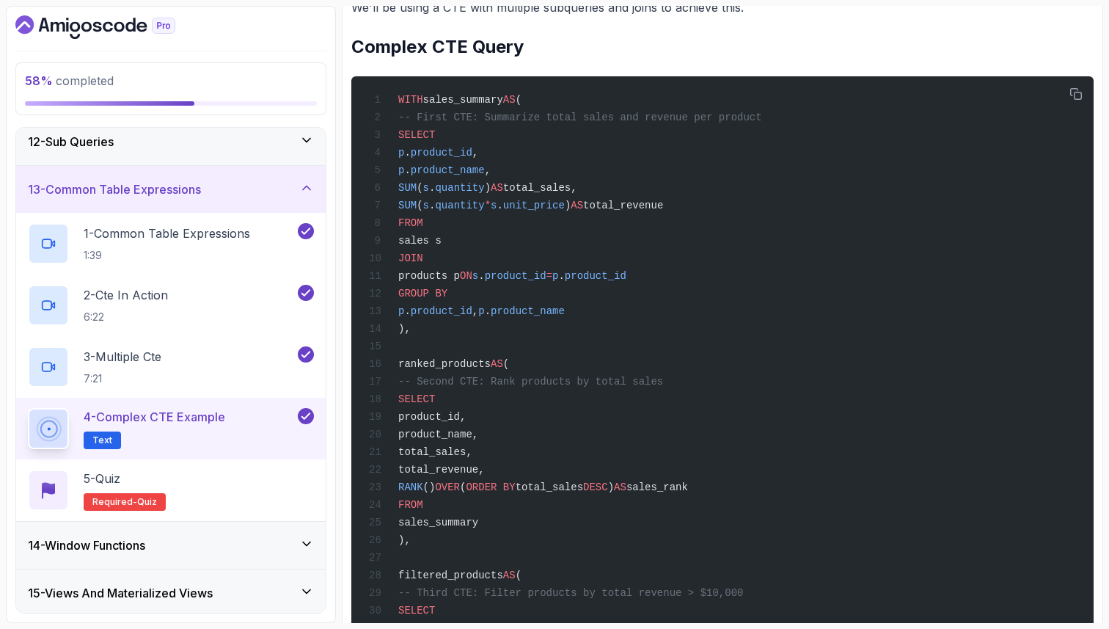
click at [302, 186] on icon at bounding box center [306, 187] width 15 height 15
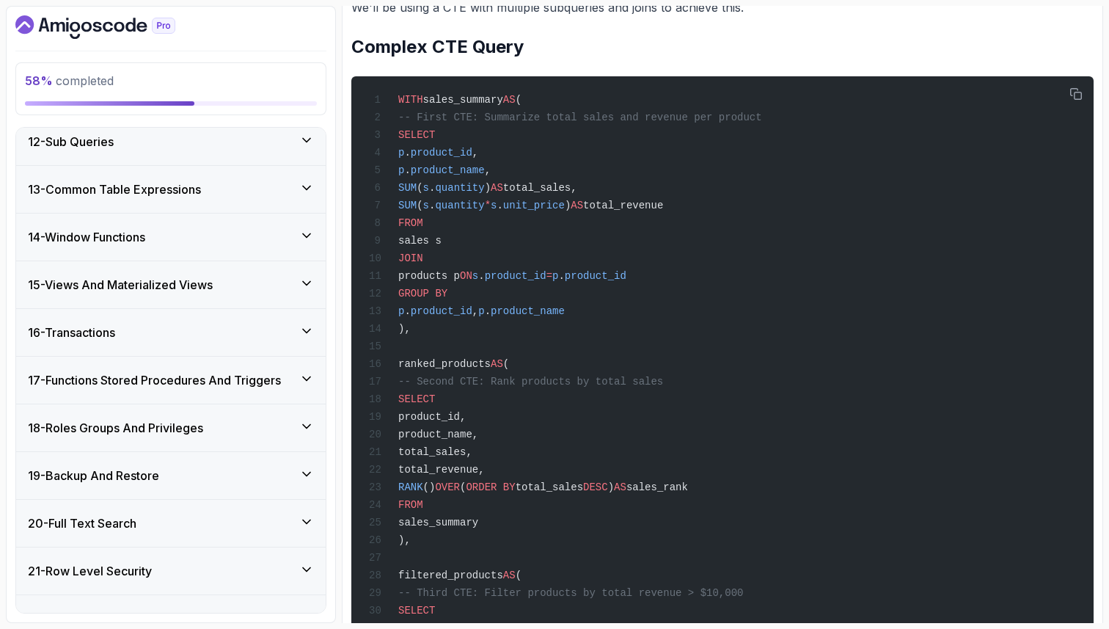
click at [302, 187] on icon at bounding box center [306, 187] width 15 height 15
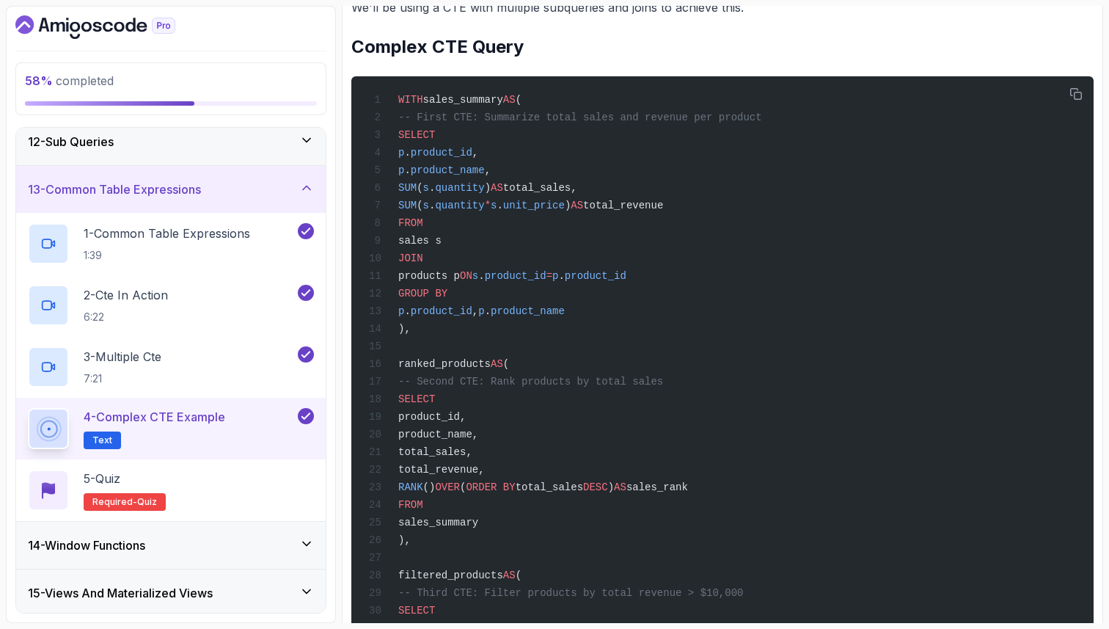
click at [313, 184] on icon at bounding box center [306, 187] width 15 height 15
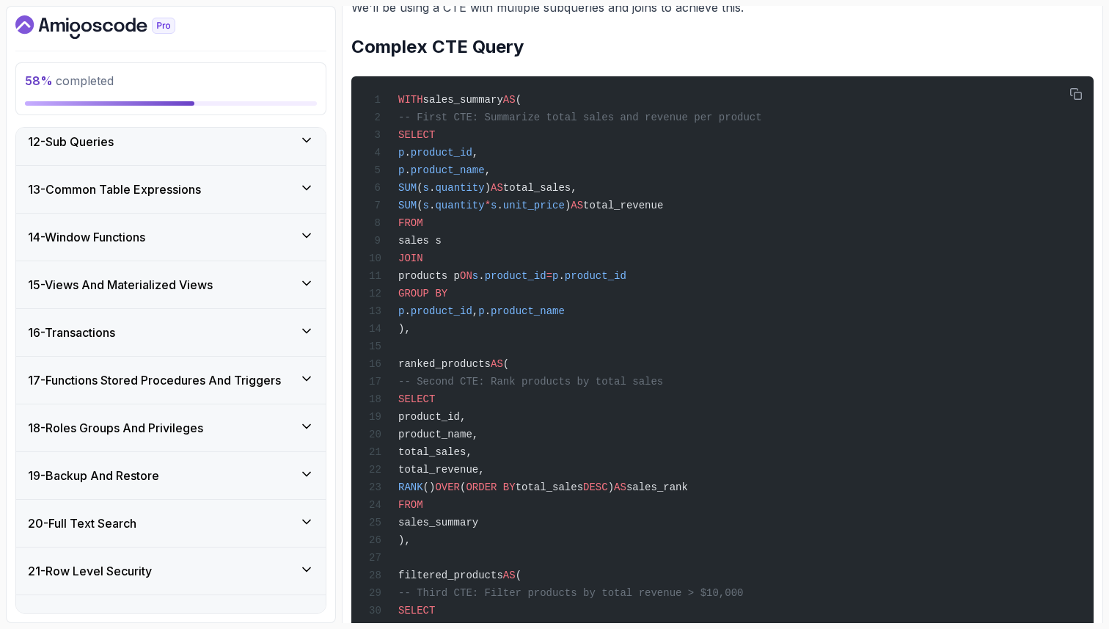
click at [307, 142] on icon at bounding box center [306, 140] width 15 height 15
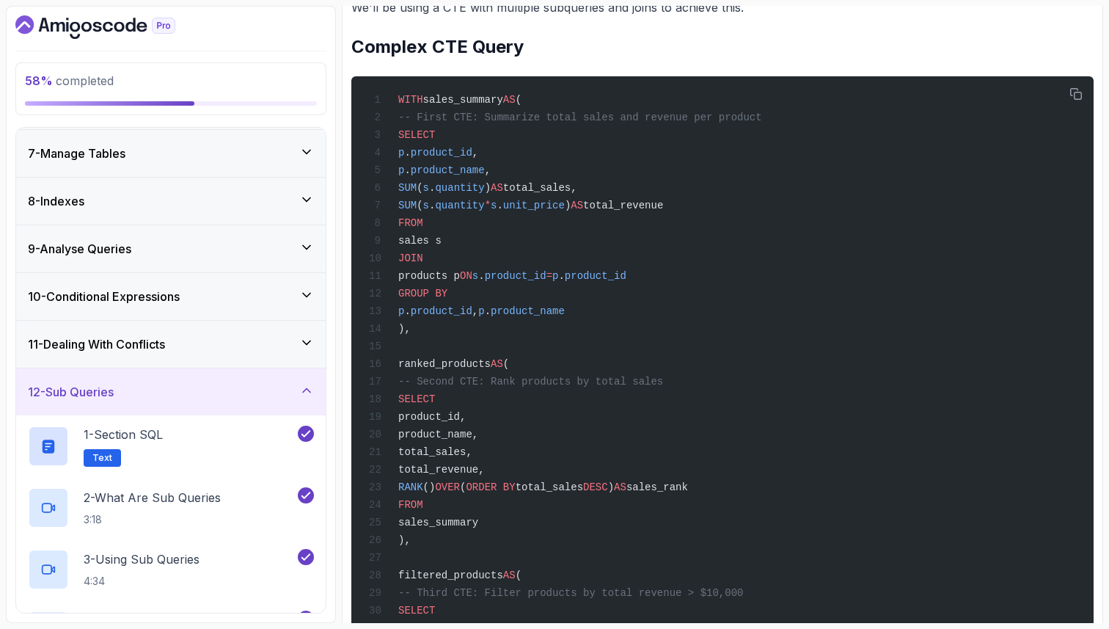
scroll to position [270, 0]
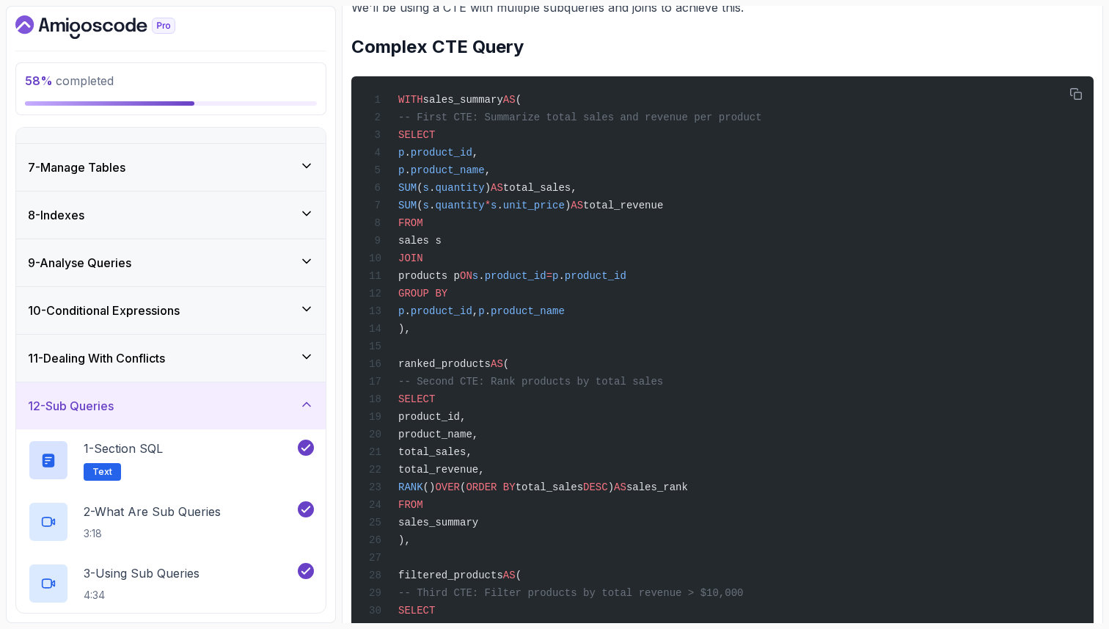
click at [308, 355] on icon at bounding box center [306, 356] width 15 height 15
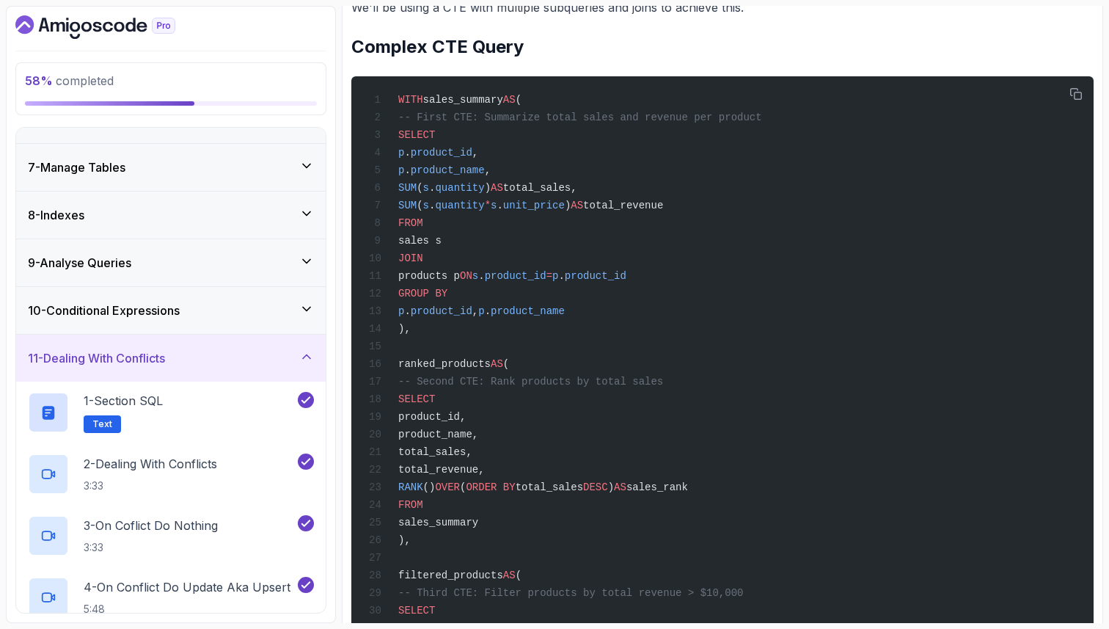
click at [309, 356] on icon at bounding box center [306, 356] width 15 height 15
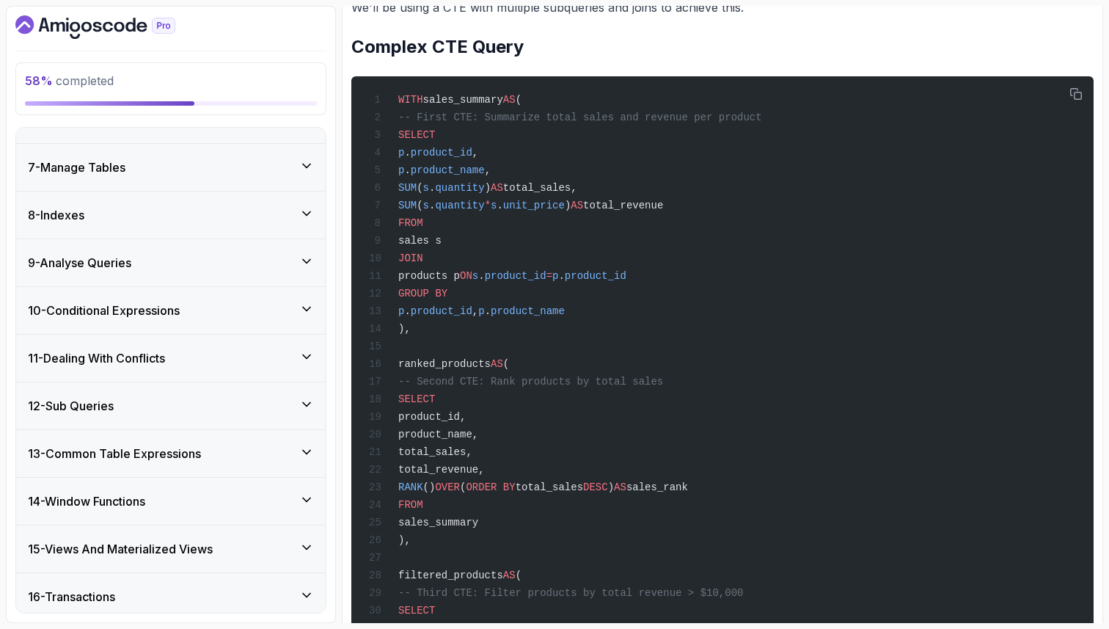
click at [304, 404] on icon at bounding box center [306, 405] width 7 height 4
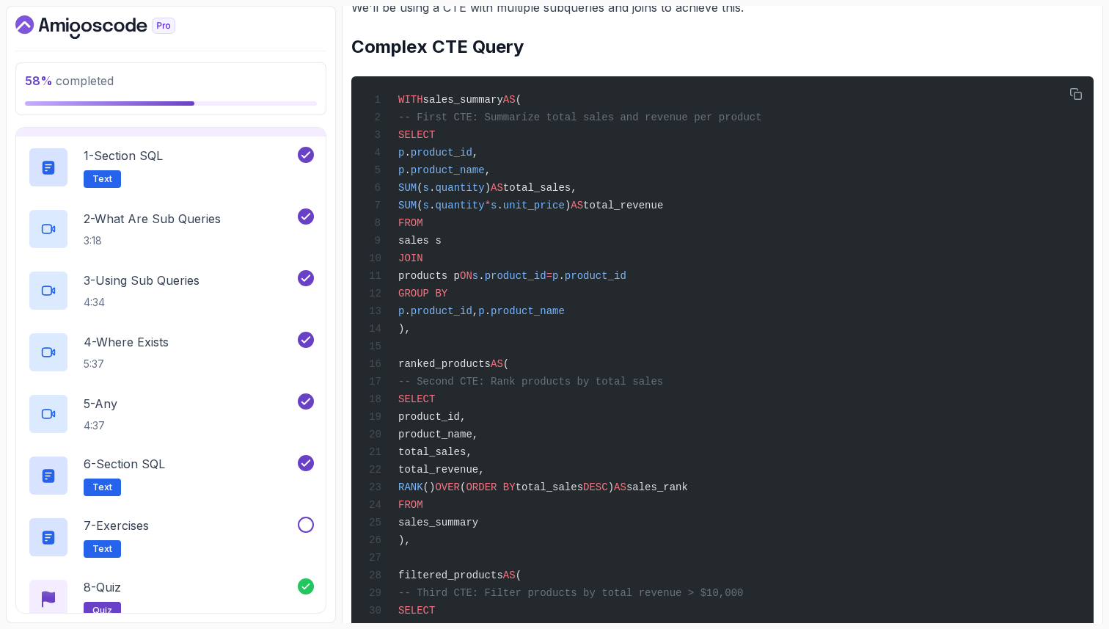
scroll to position [564, 0]
click at [307, 588] on icon at bounding box center [306, 586] width 12 height 12
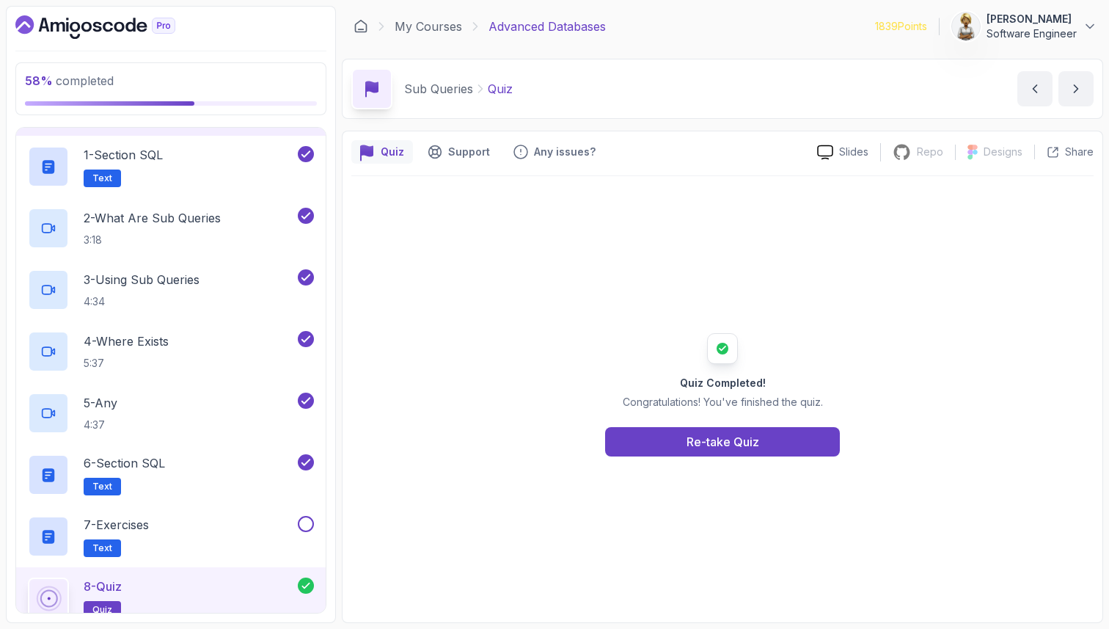
click at [307, 584] on icon at bounding box center [306, 586] width 12 height 12
click at [305, 460] on icon at bounding box center [305, 462] width 13 height 15
click at [310, 396] on icon at bounding box center [305, 400] width 13 height 15
click at [306, 402] on button at bounding box center [306, 401] width 16 height 16
click at [311, 461] on button at bounding box center [306, 462] width 16 height 16
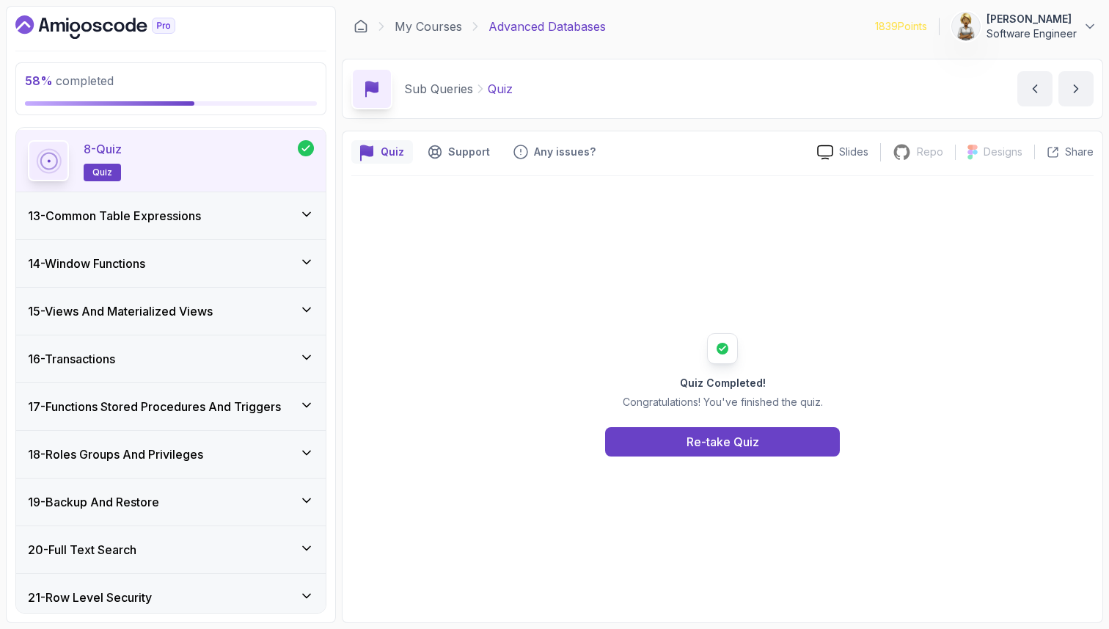
scroll to position [1033, 0]
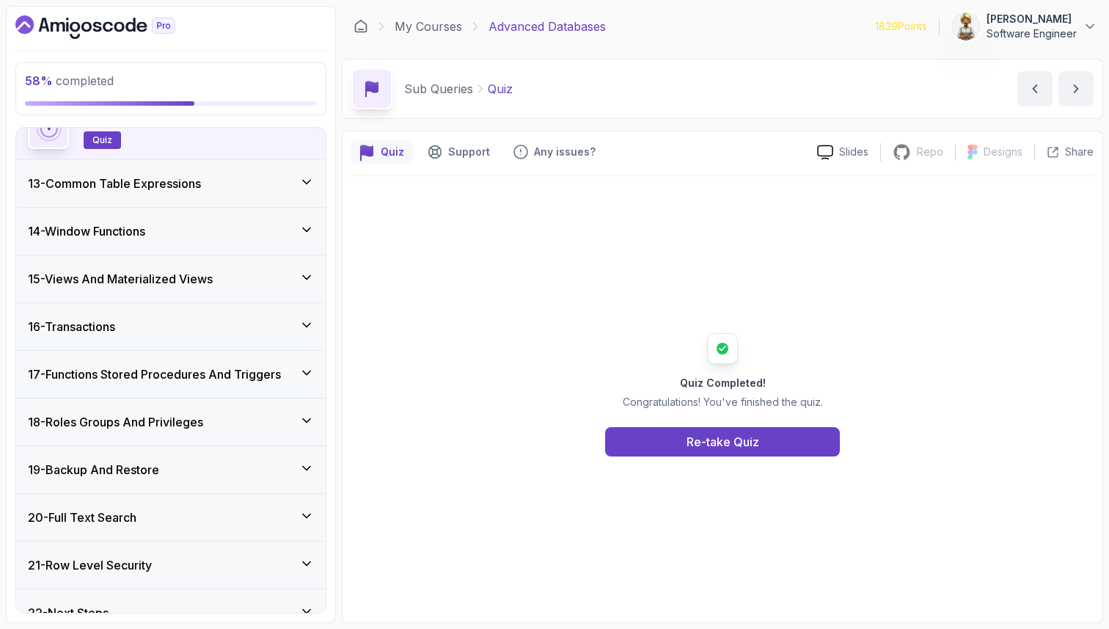
click at [308, 183] on icon at bounding box center [306, 182] width 15 height 15
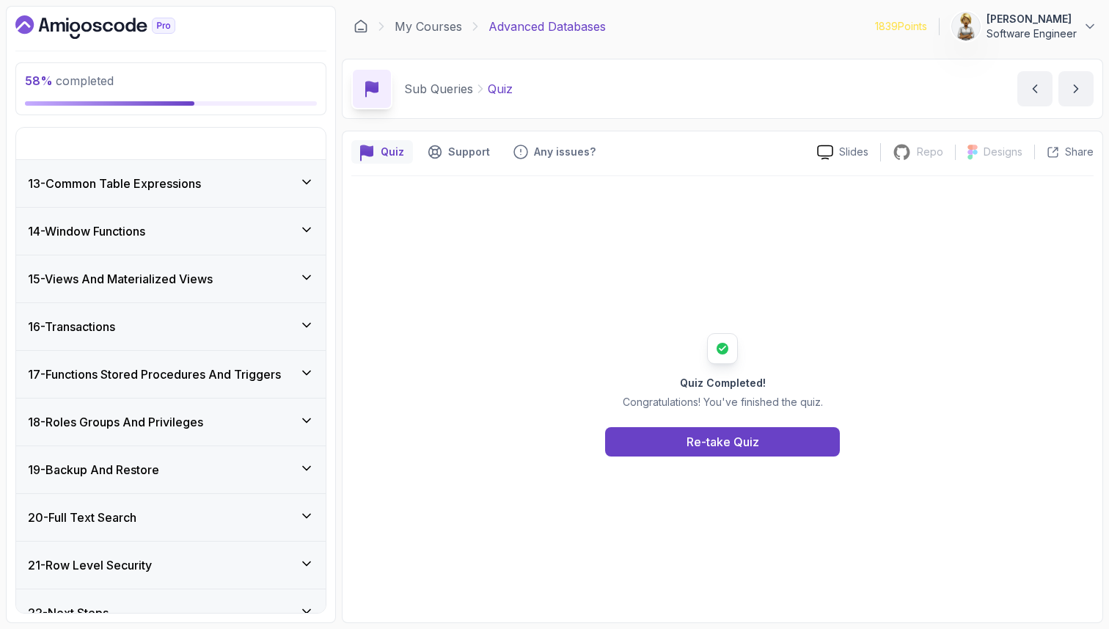
scroll to position [564, 0]
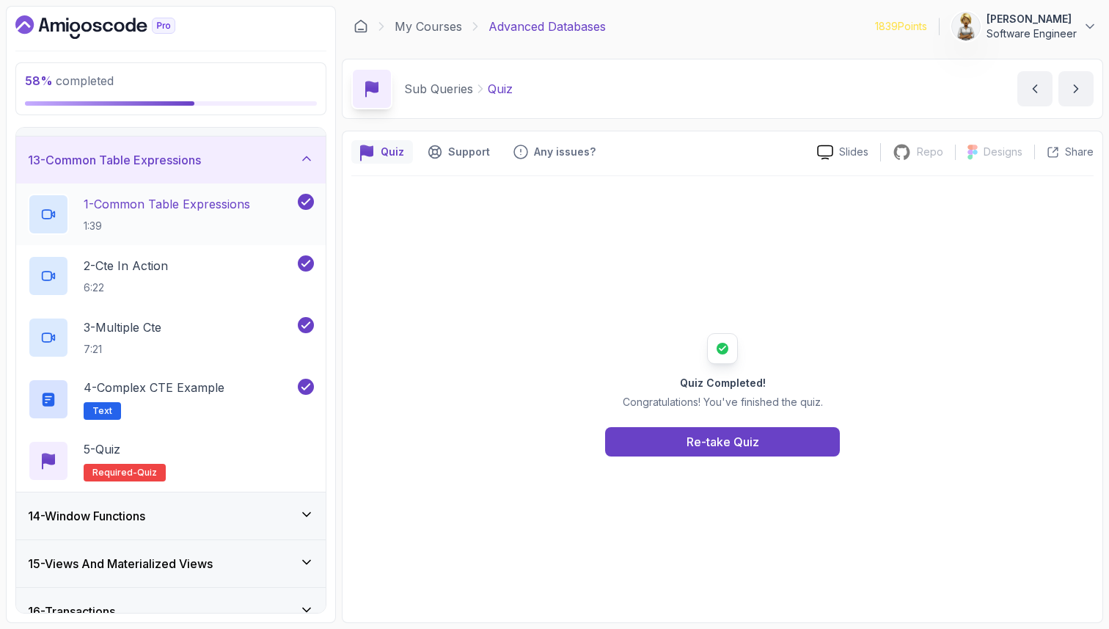
click at [241, 206] on p "1 - Common Table Expressions" at bounding box center [167, 204] width 167 height 18
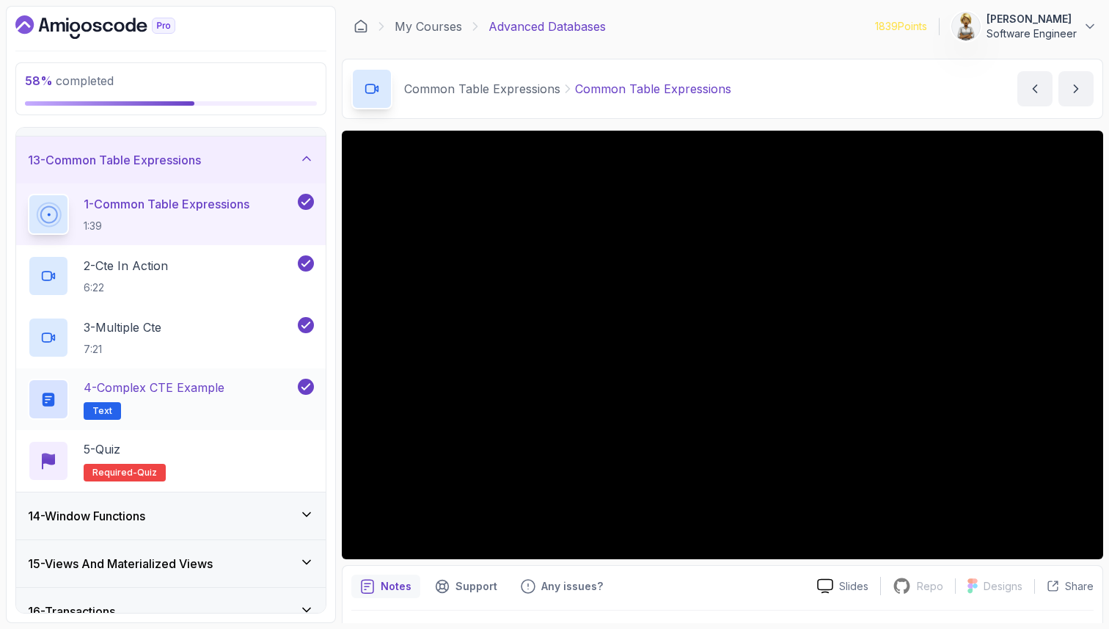
click at [306, 384] on icon at bounding box center [305, 386] width 13 height 15
click at [310, 323] on icon at bounding box center [305, 325] width 13 height 15
click at [307, 260] on icon at bounding box center [305, 263] width 13 height 15
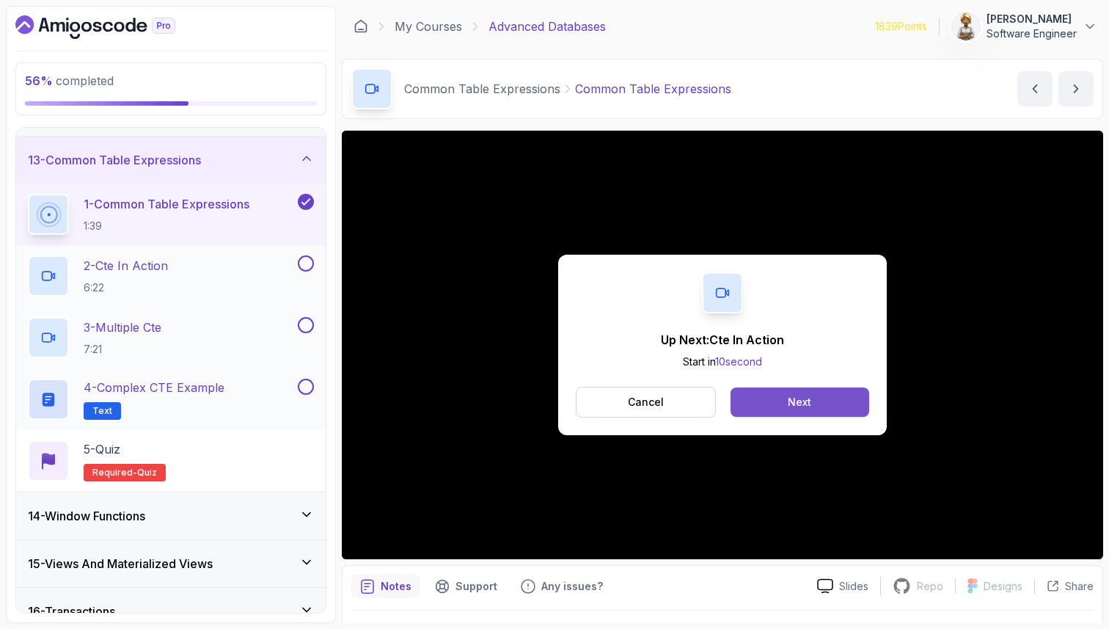
click at [781, 402] on button "Next" at bounding box center [800, 401] width 139 height 29
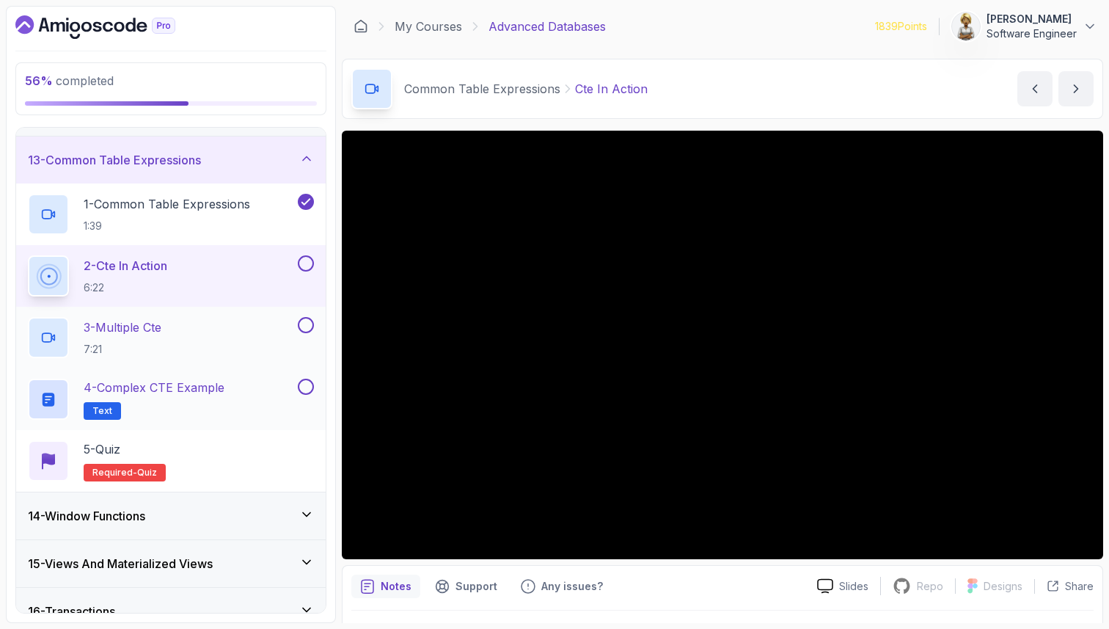
click at [394, 590] on p "Notes" at bounding box center [396, 586] width 31 height 15
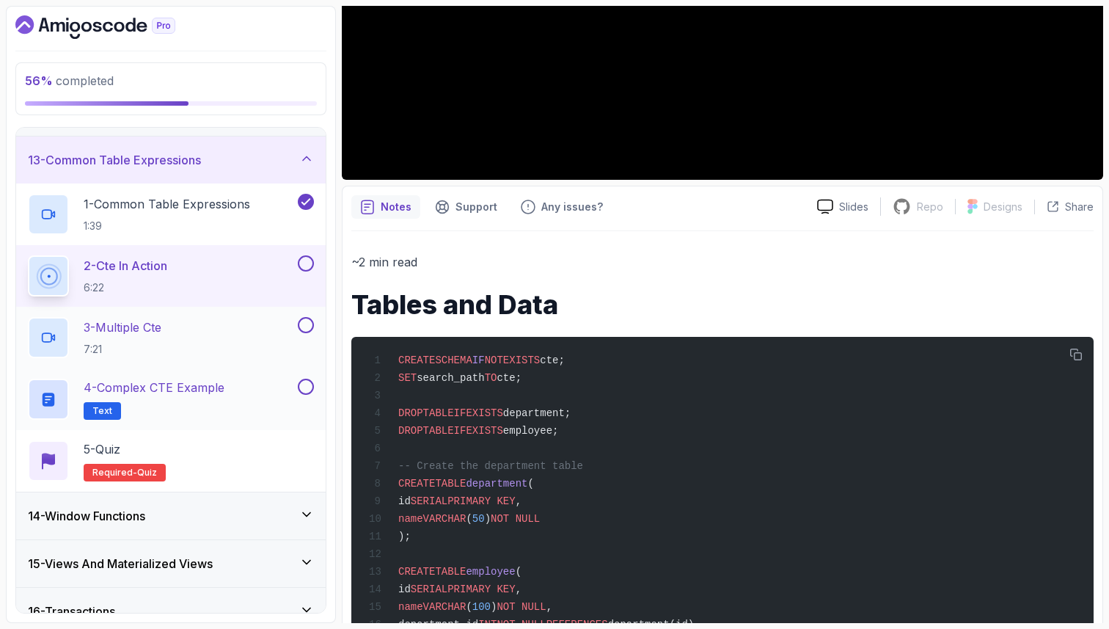
scroll to position [411, 0]
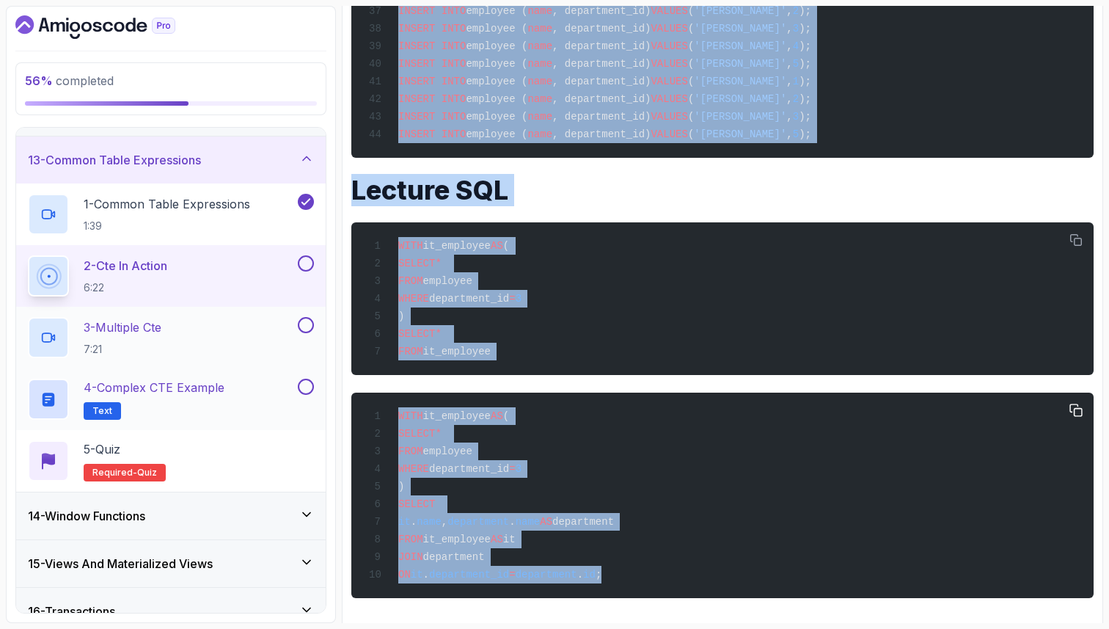
scroll to position [1396, 0]
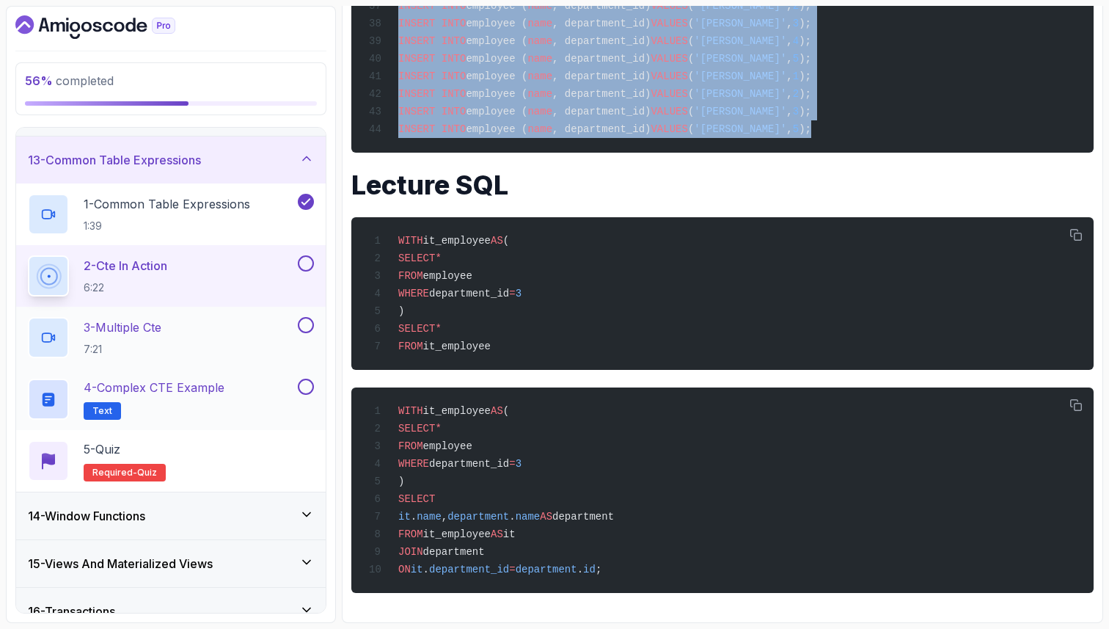
drag, startPoint x: 400, startPoint y: 329, endPoint x: 842, endPoint y: 134, distance: 482.9
copy code "CREATE SCHEMA IF NOT EXISTS cte; SET search_path TO cte; DROP TABLE IF EXISTS d…"
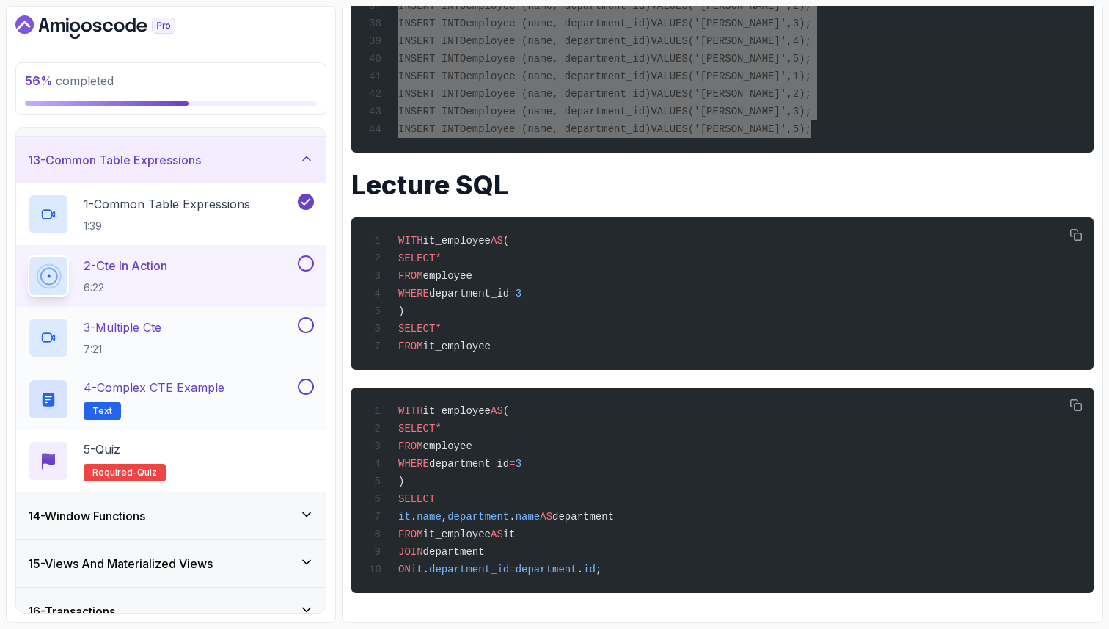
scroll to position [546, 0]
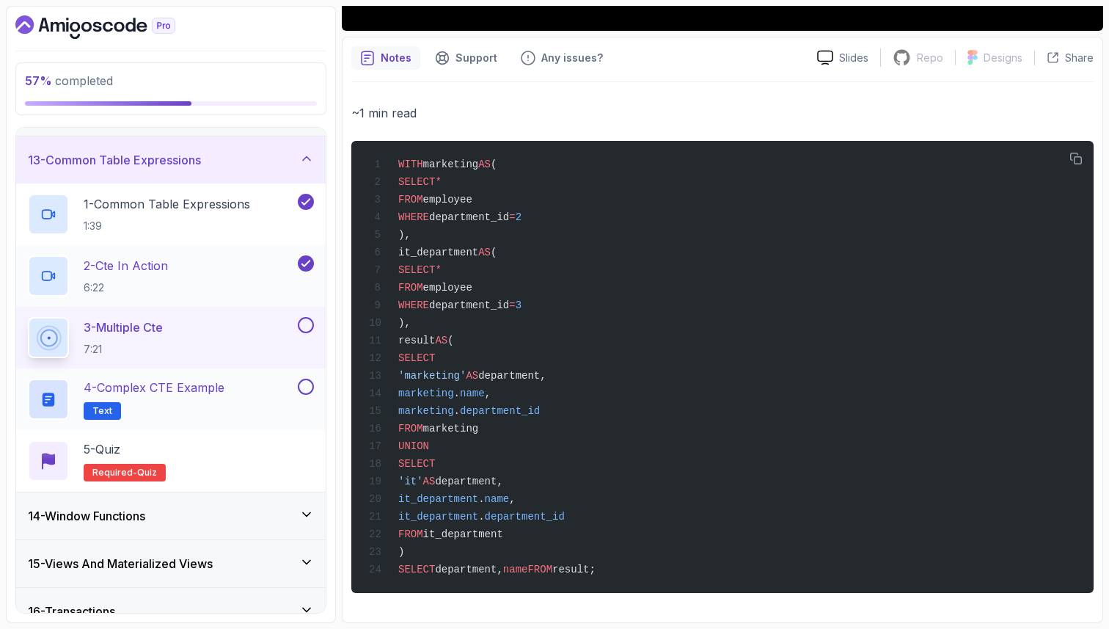
click at [1101, 221] on div "Notes Support Any issues? Slides Repo Repository not available Designs Design n…" at bounding box center [723, 330] width 762 height 586
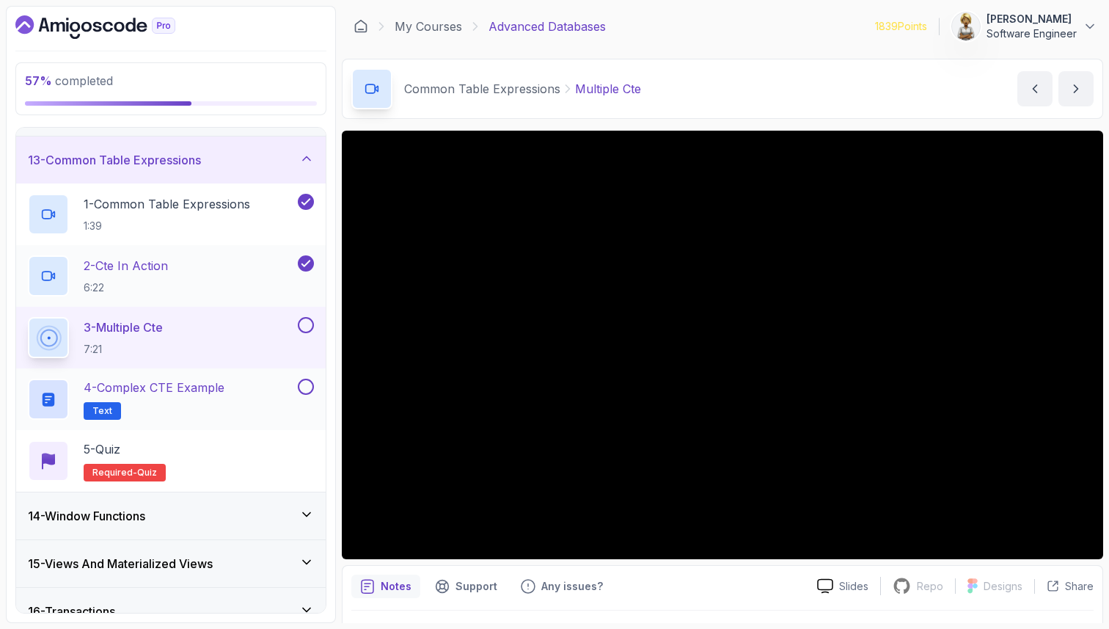
scroll to position [29, 0]
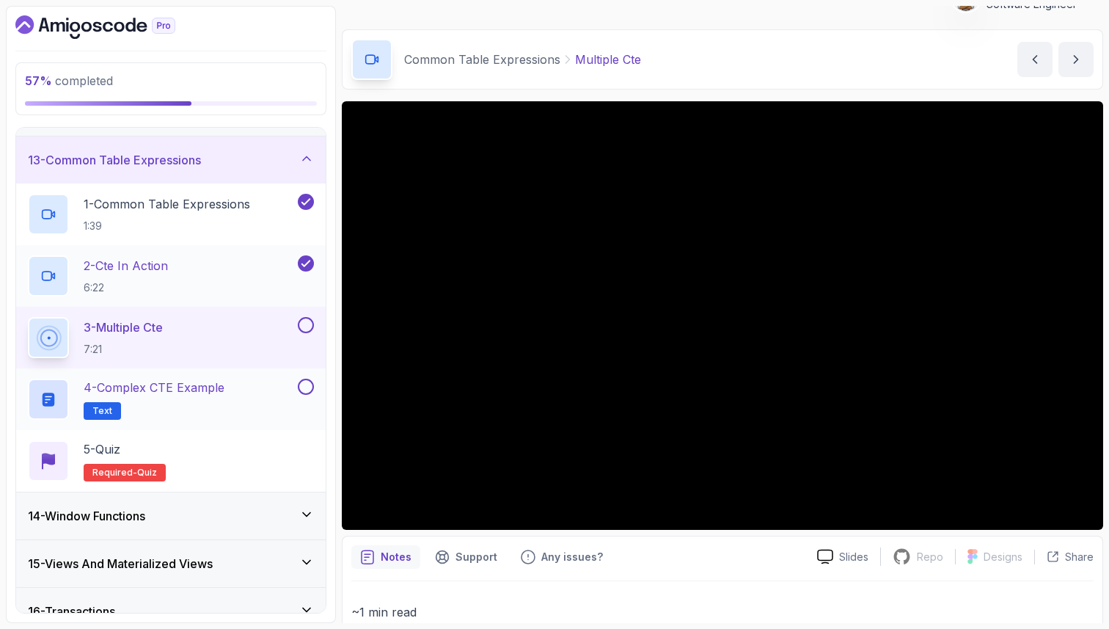
click at [156, 277] on h2 "2 - Cte In Action 6:22" at bounding box center [126, 276] width 84 height 38
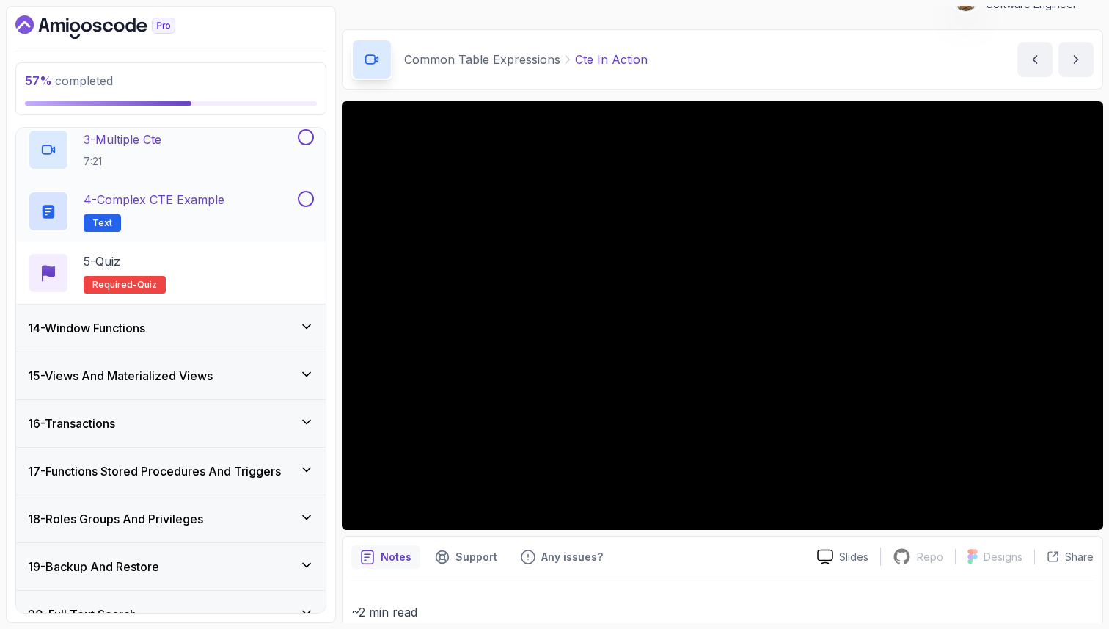
scroll to position [769, 0]
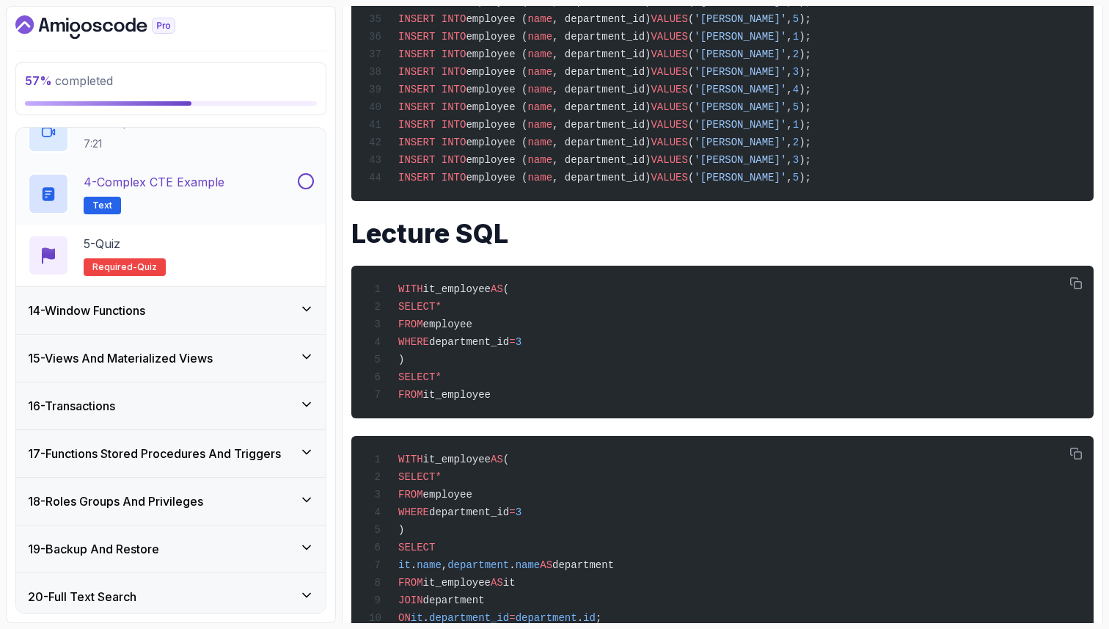
scroll to position [1321, 0]
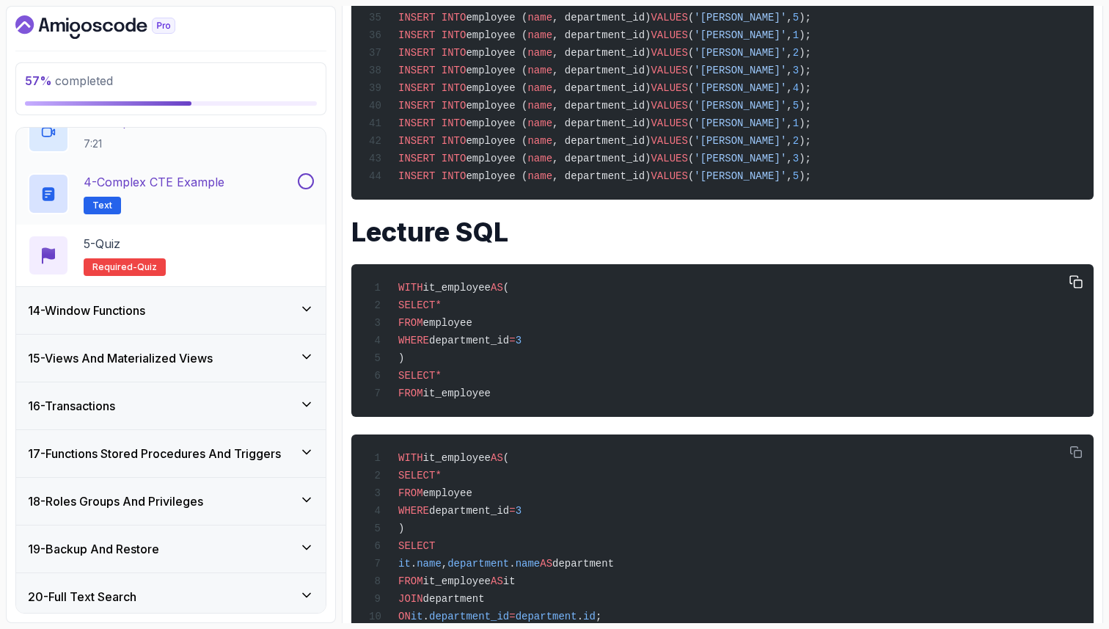
drag, startPoint x: 400, startPoint y: 325, endPoint x: 505, endPoint y: 433, distance: 150.5
click at [505, 408] on div "WITH it_employee AS ( SELECT * FROM employee WHERE department_id = 3 ) SELECT *…" at bounding box center [722, 340] width 719 height 135
copy code "WITH it_employee AS ( SELECT * FROM employee WHERE department_id = 3 ) SELECT *…"
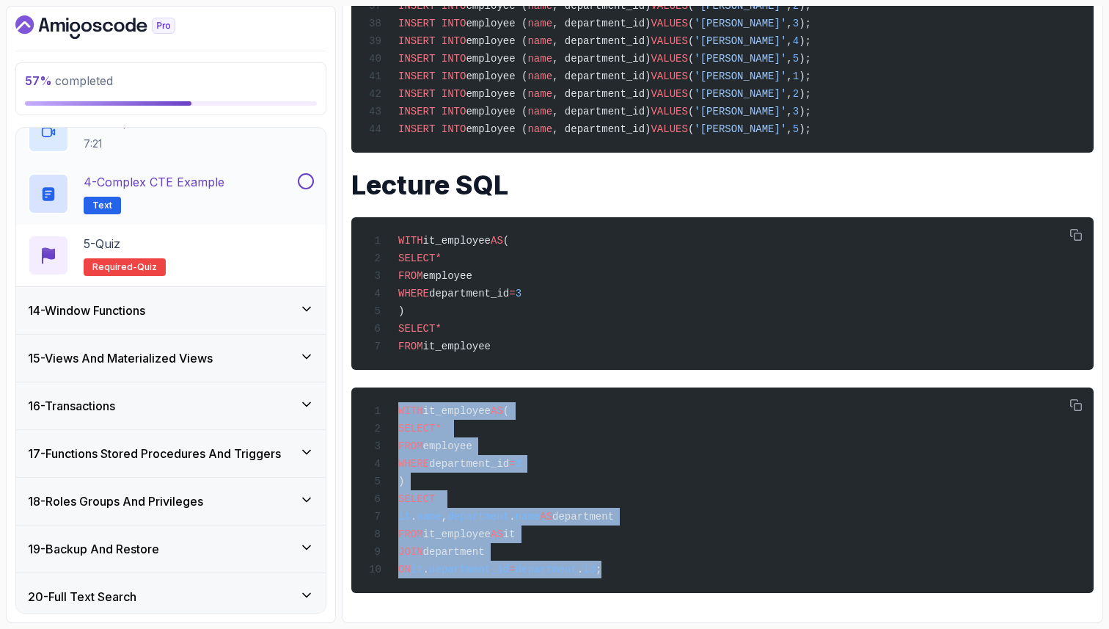
scroll to position [1412, 0]
drag, startPoint x: 398, startPoint y: 497, endPoint x: 675, endPoint y: 579, distance: 288.4
click at [675, 579] on div "WITH it_employee AS ( SELECT * FROM employee WHERE department_id = 3 ) SELECT i…" at bounding box center [722, 490] width 719 height 188
copy code "WITH it_employee AS ( SELECT * FROM employee WHERE department_id = 3 ) SELECT i…"
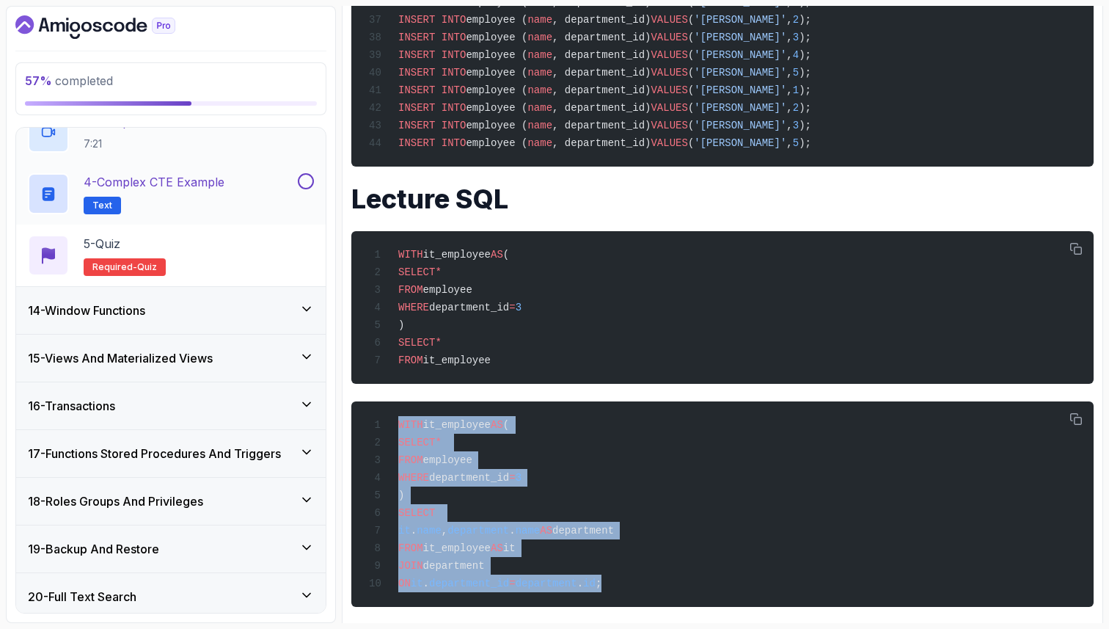
click at [247, 177] on div "4 - Complex CTE Example Text" at bounding box center [161, 193] width 267 height 41
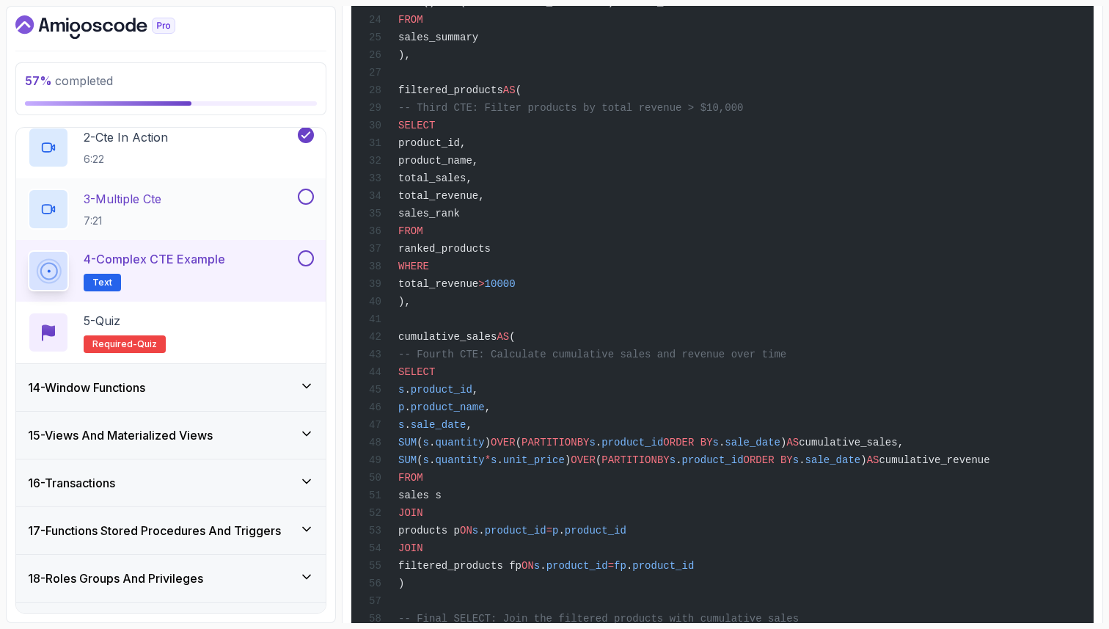
scroll to position [681, 0]
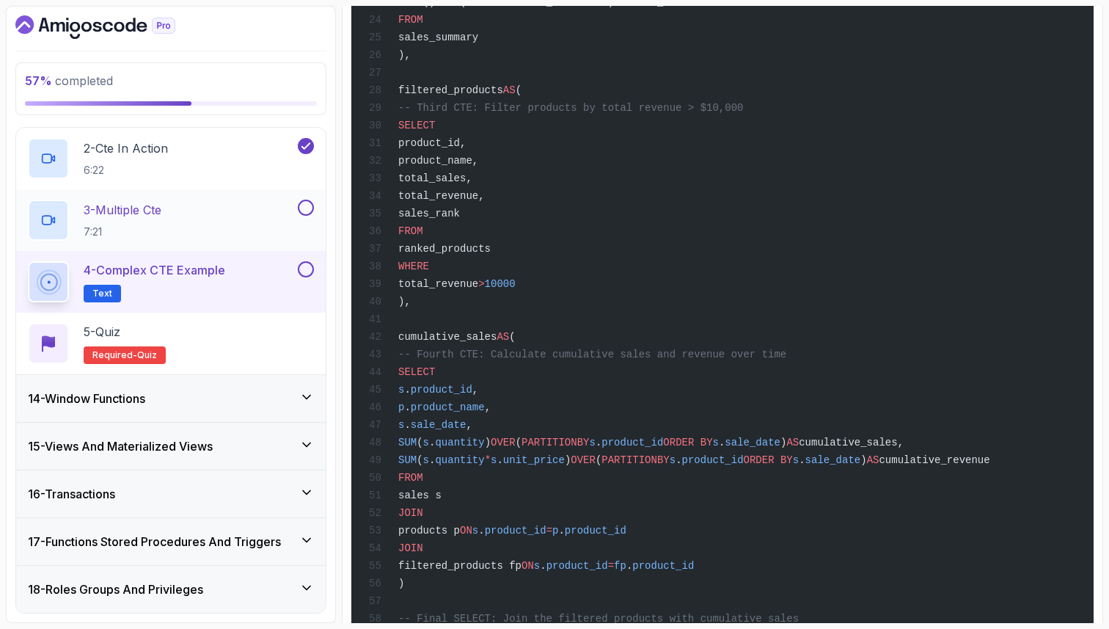
click at [241, 208] on div "3 - Multiple Cte 7:21" at bounding box center [161, 220] width 267 height 41
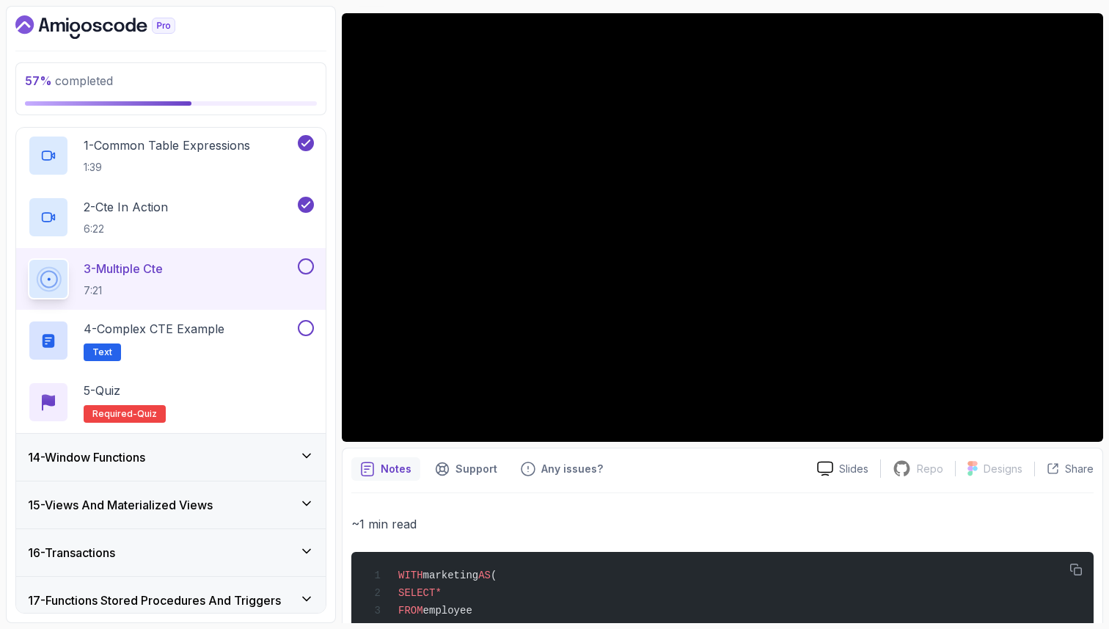
scroll to position [593, 0]
